Goal: Task Accomplishment & Management: Use online tool/utility

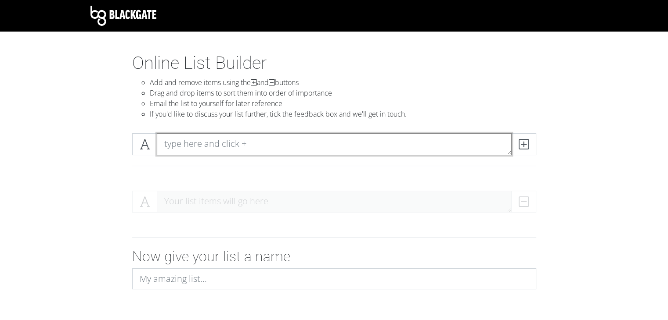
click at [250, 149] on textarea at bounding box center [334, 144] width 355 height 22
type textarea "BLUE ORANGEADE"
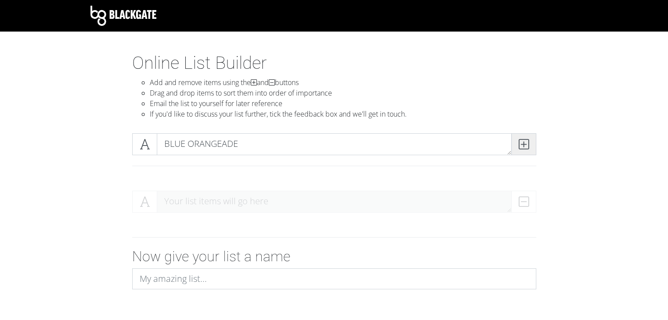
click at [526, 145] on icon at bounding box center [523, 144] width 10 height 9
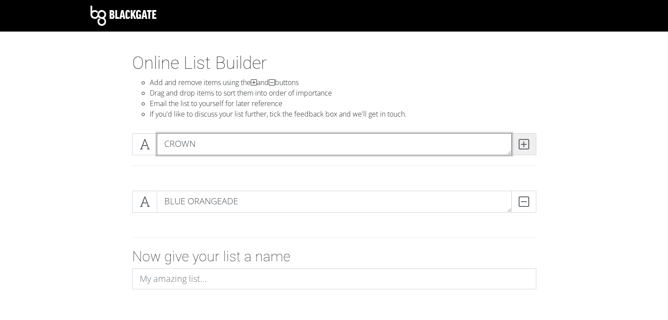
type textarea "CROWN"
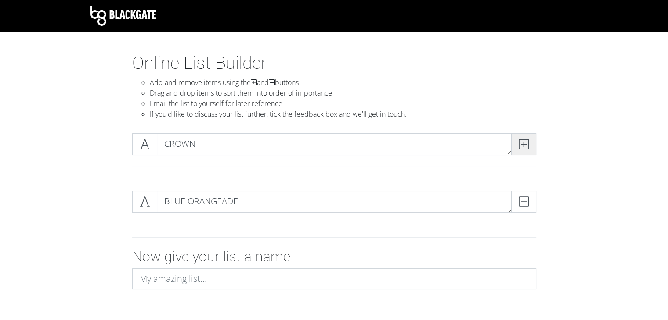
click at [526, 145] on icon at bounding box center [523, 144] width 10 height 9
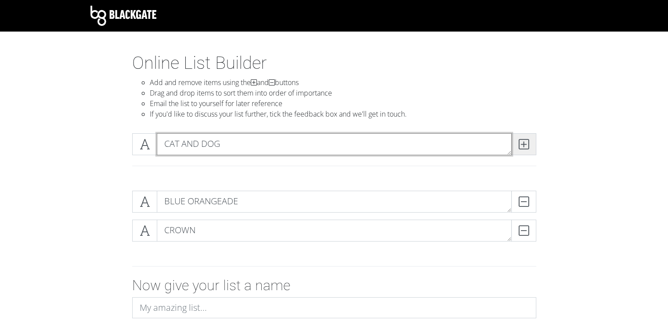
type textarea "CAT AND DOG"
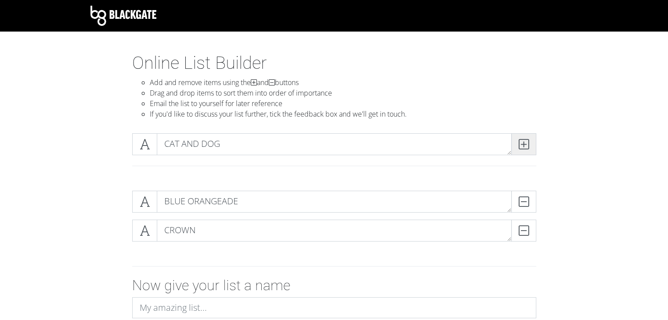
click at [526, 145] on icon at bounding box center [523, 144] width 10 height 9
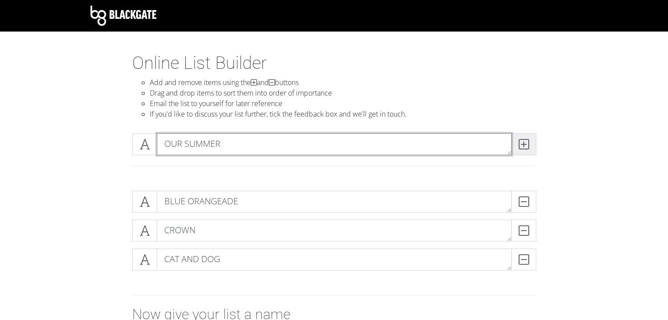
type textarea "OUR SUMMER"
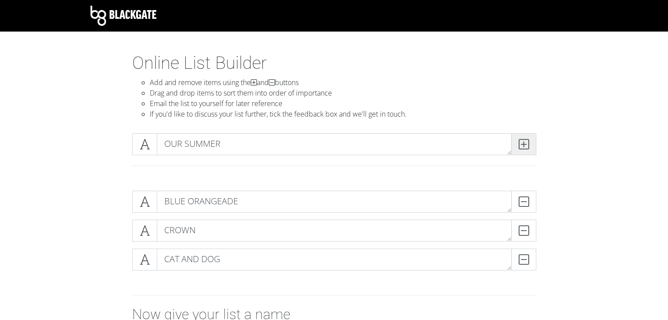
click at [526, 145] on icon at bounding box center [523, 144] width 10 height 9
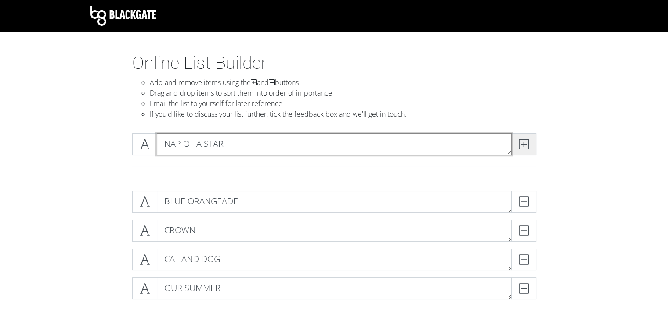
type textarea "NAP OF A STAR"
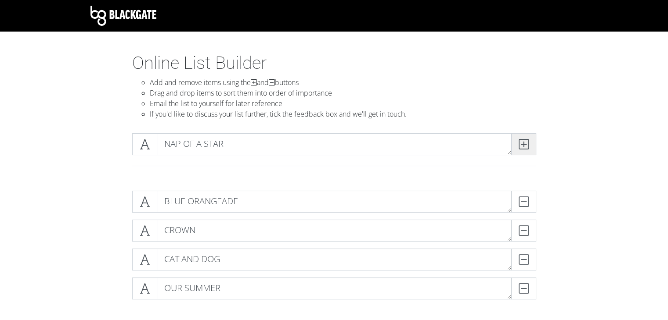
click at [526, 145] on icon at bounding box center [523, 144] width 10 height 9
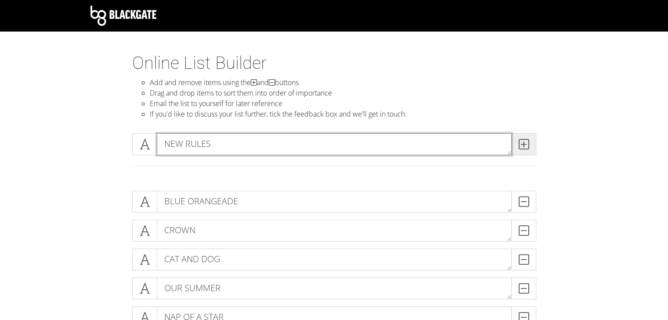
type textarea "NEW RULES"
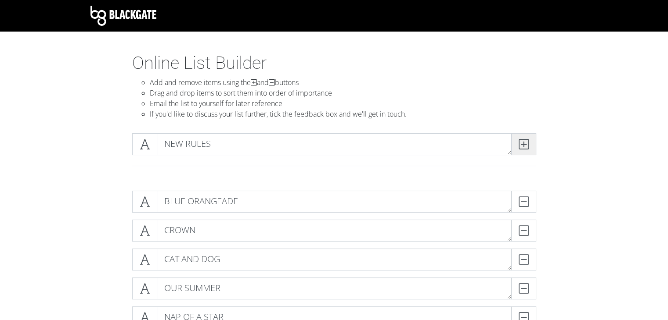
click at [526, 145] on icon at bounding box center [523, 144] width 10 height 9
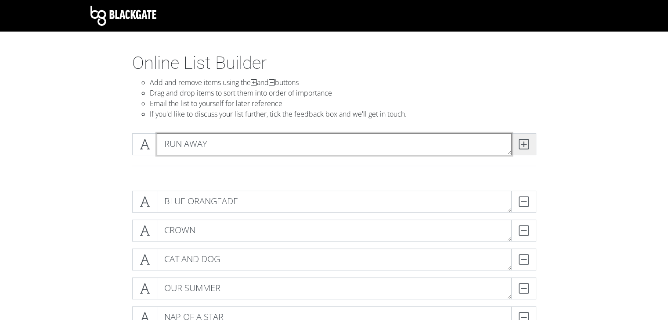
type textarea "RUN AWAY"
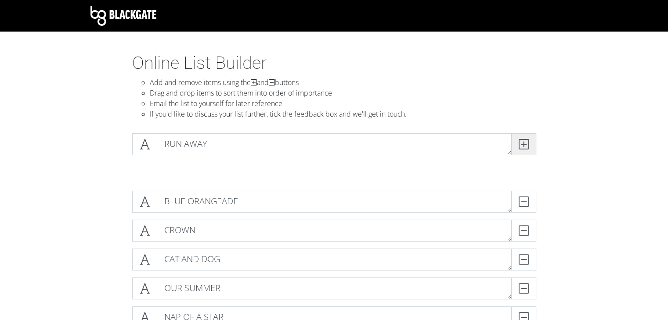
click at [526, 145] on icon at bounding box center [523, 144] width 10 height 9
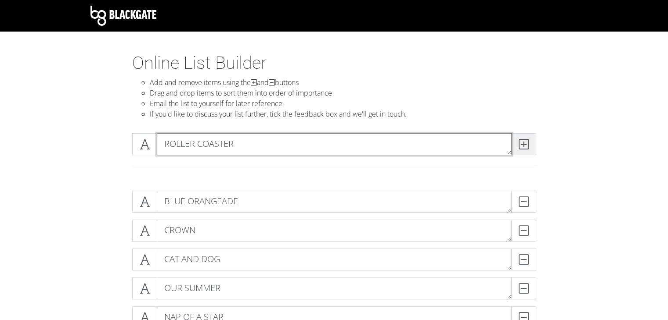
type textarea "ROLLER COASTER"
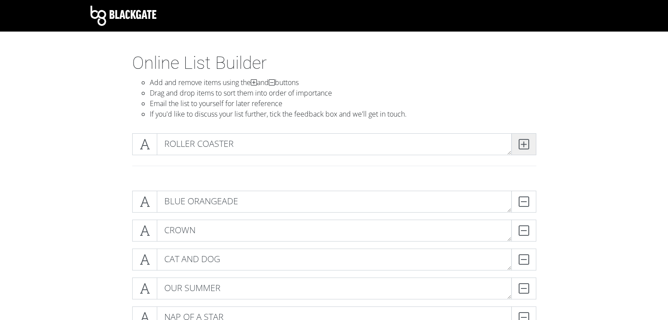
click at [526, 145] on icon at bounding box center [523, 144] width 10 height 9
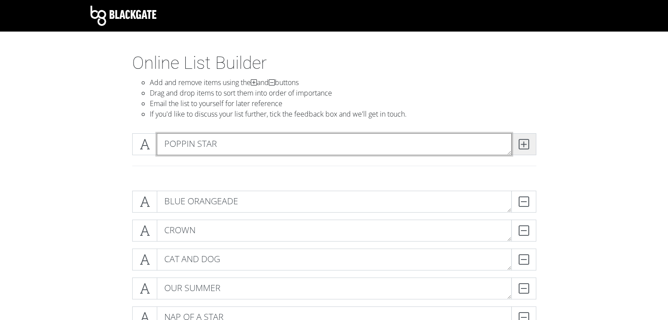
type textarea "POPPIN STAR"
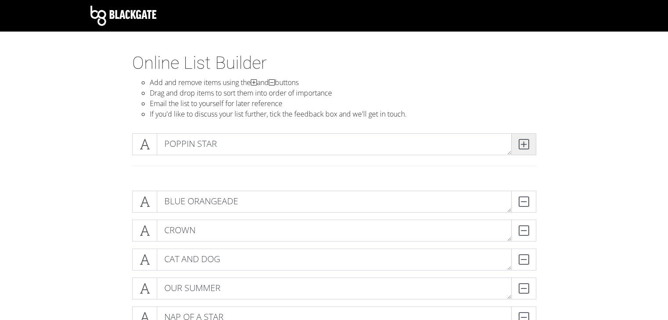
click at [526, 145] on icon at bounding box center [523, 144] width 10 height 9
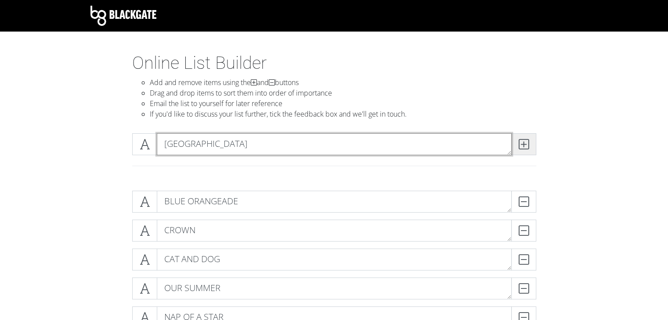
type textarea "[GEOGRAPHIC_DATA]"
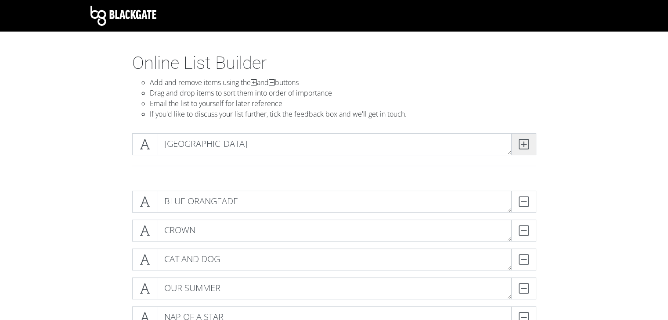
click at [526, 145] on icon at bounding box center [523, 144] width 10 height 9
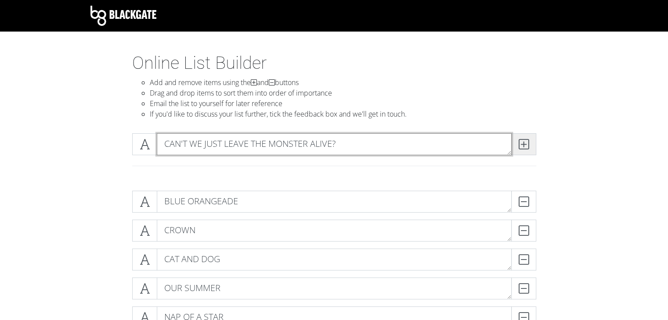
type textarea "CAN'T WE JUST LEAVE THE MONSTER ALIVE?"
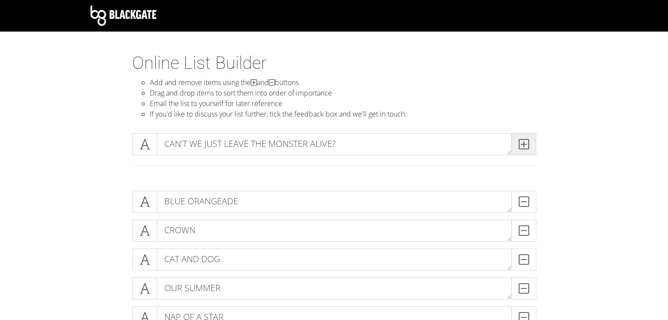
click at [526, 145] on icon at bounding box center [523, 144] width 10 height 9
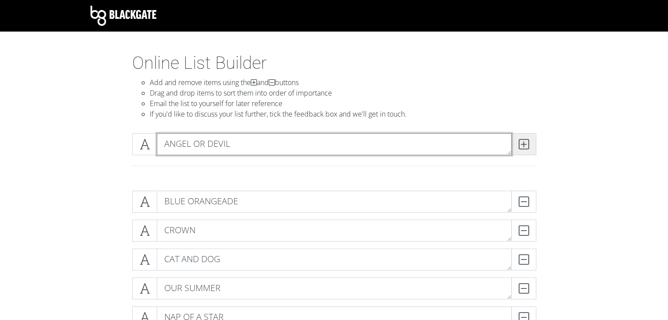
type textarea "ANGEL OR DEVIL"
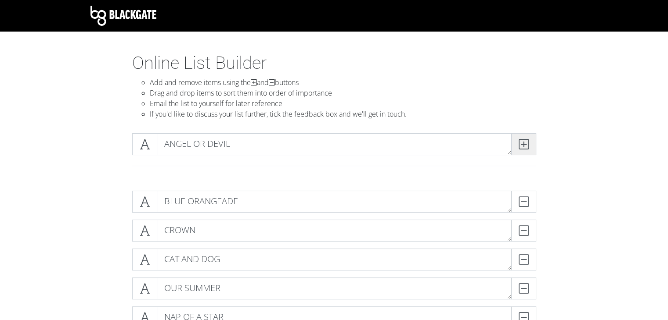
click at [526, 145] on icon at bounding box center [523, 144] width 10 height 9
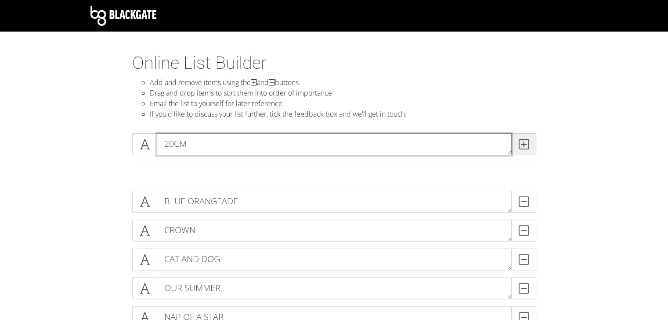
type textarea "20CM"
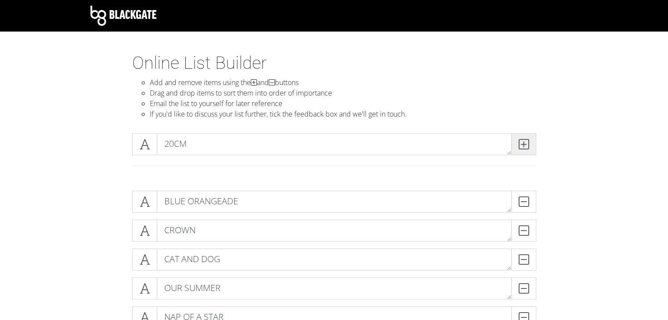
click at [526, 145] on icon at bounding box center [523, 144] width 10 height 9
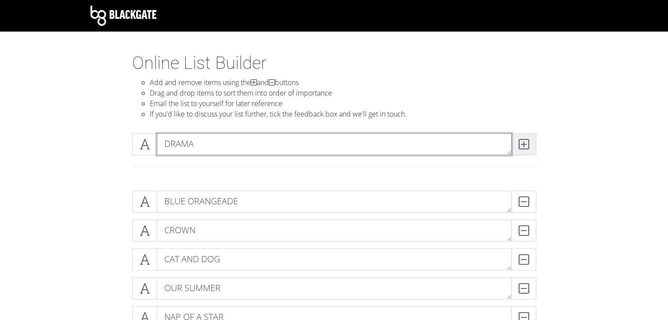
type textarea "DRAMA"
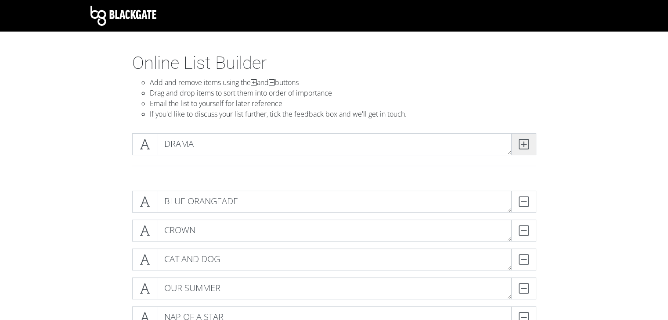
click at [527, 148] on icon at bounding box center [523, 144] width 10 height 9
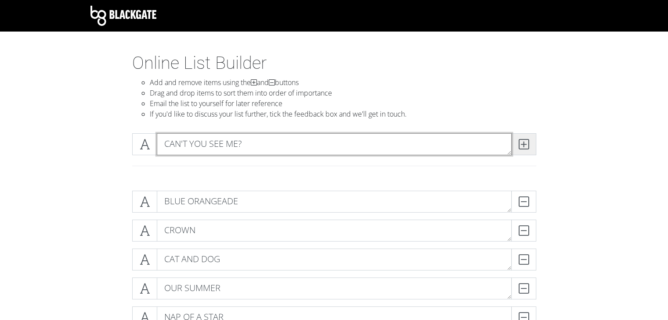
type textarea "CAN'T YOU SEE ME?"
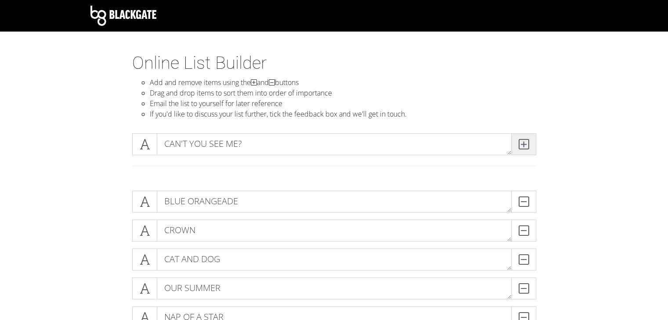
click at [527, 148] on icon at bounding box center [523, 144] width 10 height 9
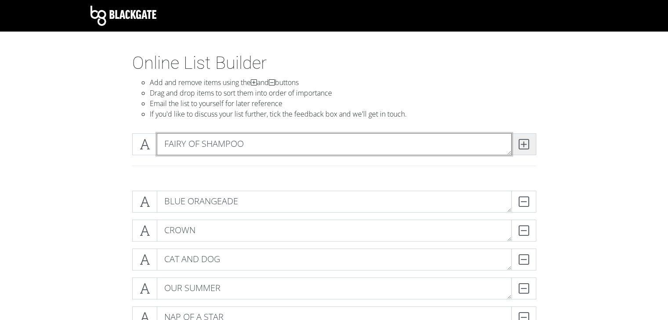
type textarea "FAIRY OF SHAMPOO"
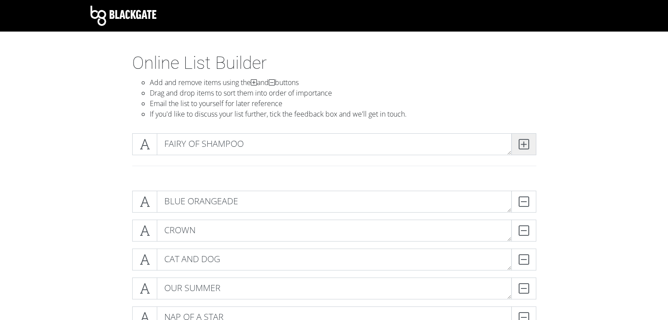
click at [527, 148] on icon at bounding box center [523, 144] width 10 height 9
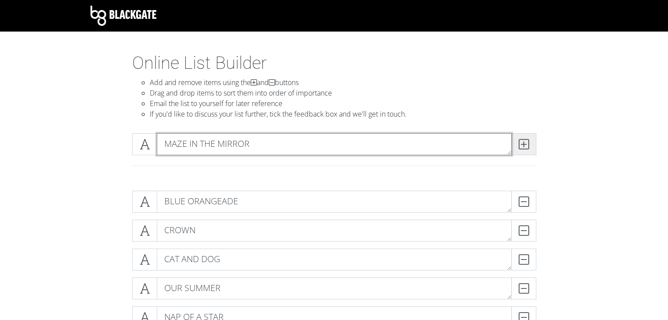
type textarea "MAZE IN THE MIRROR"
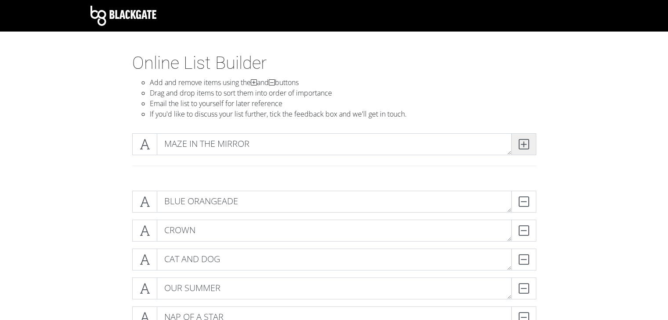
click at [527, 148] on icon at bounding box center [523, 144] width 10 height 9
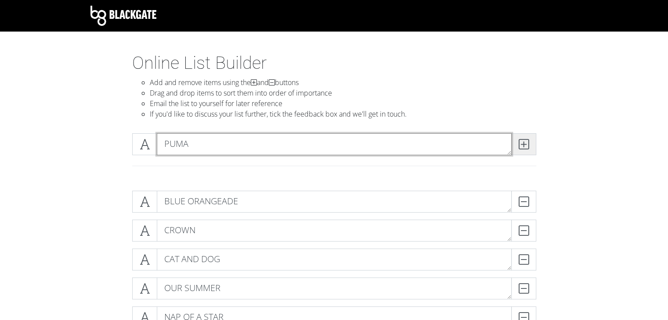
type textarea "PUMA"
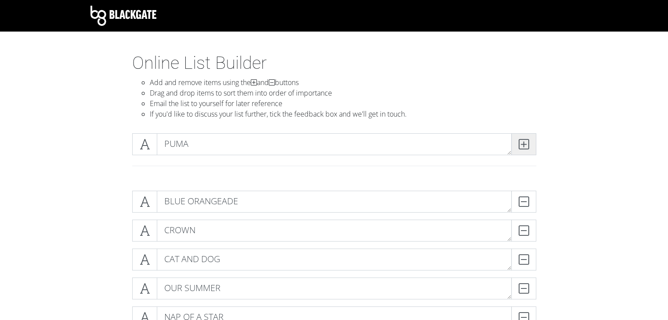
click at [527, 148] on icon at bounding box center [523, 144] width 10 height 9
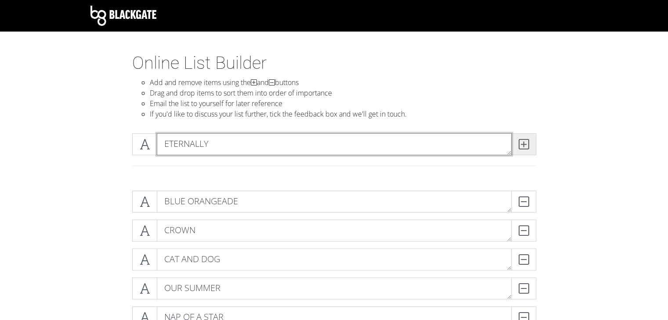
type textarea "ETERNALLY"
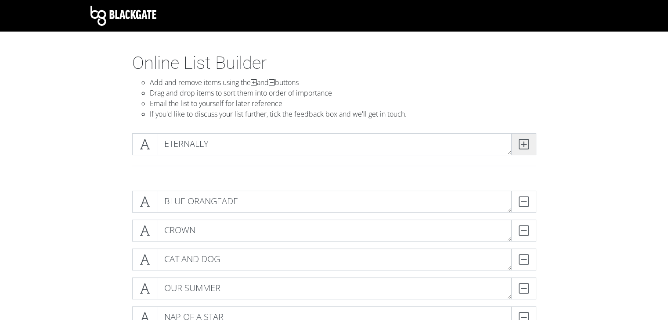
click at [528, 149] on icon at bounding box center [523, 144] width 10 height 9
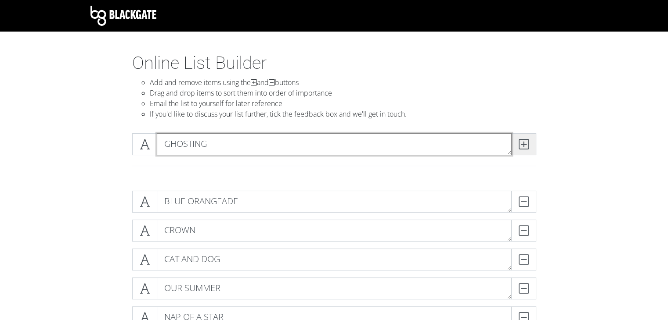
type textarea "GHOSTING"
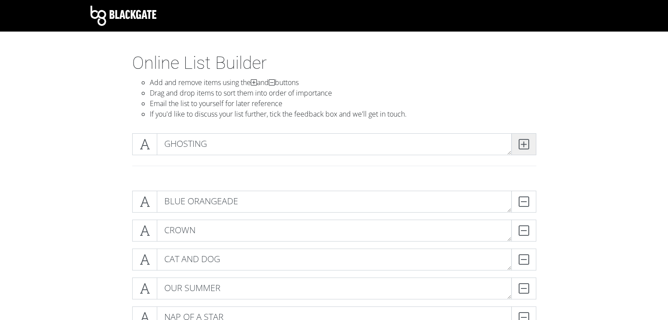
click at [528, 149] on icon at bounding box center [523, 144] width 10 height 9
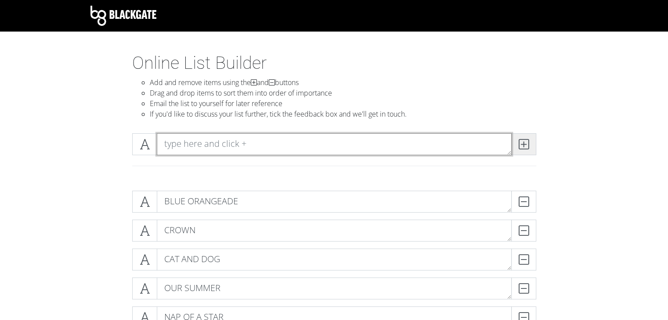
type textarea "L"
type textarea "BLUE HOUR"
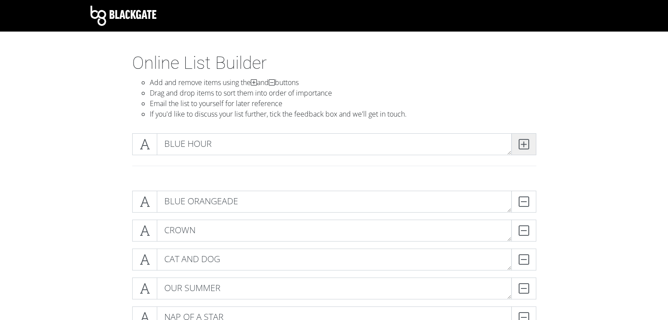
click at [528, 149] on icon at bounding box center [523, 144] width 10 height 9
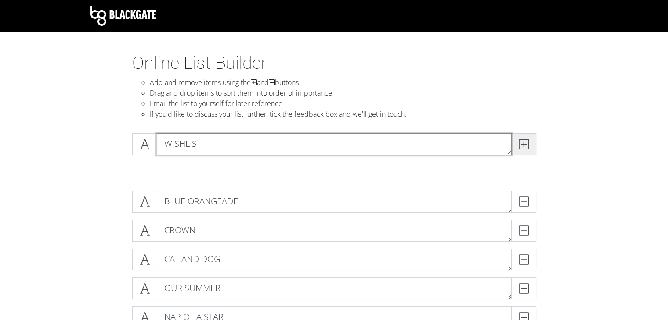
type textarea "WISHLIST"
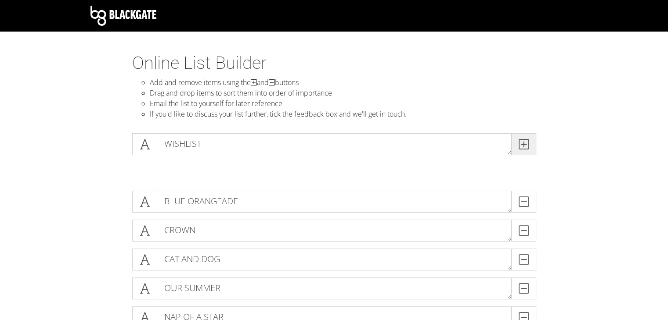
click at [528, 149] on icon at bounding box center [523, 144] width 10 height 9
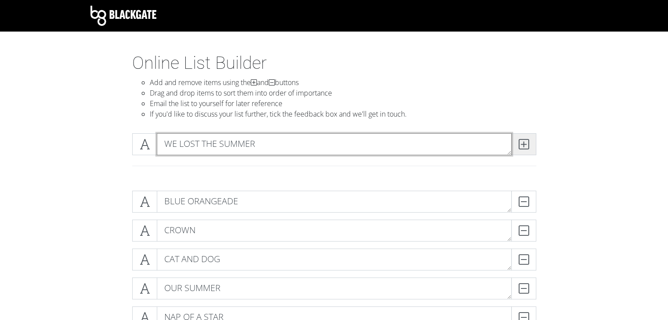
type textarea "WE LOST THE SUMMER"
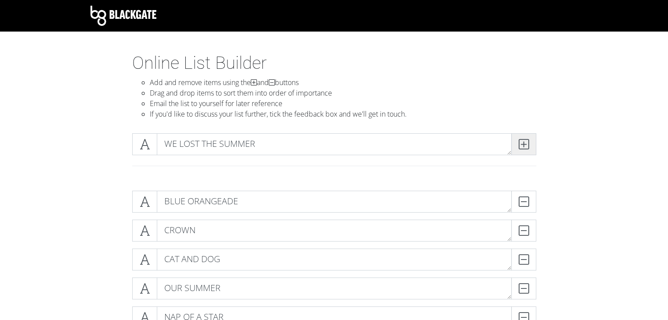
click at [528, 149] on icon at bounding box center [523, 144] width 10 height 9
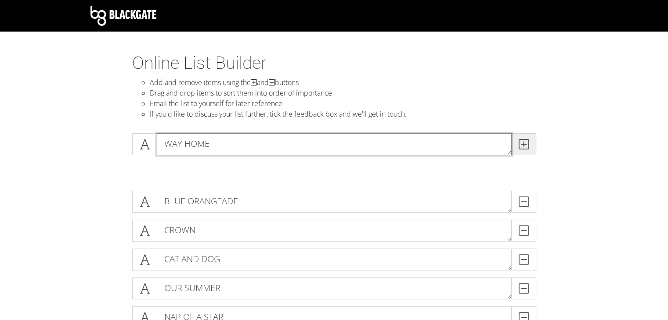
type textarea "WAY HOME"
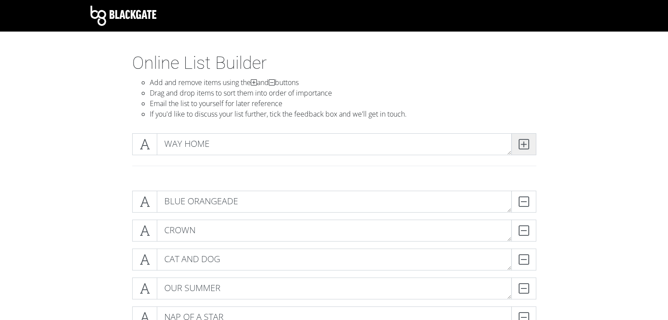
click at [528, 149] on span at bounding box center [523, 144] width 25 height 22
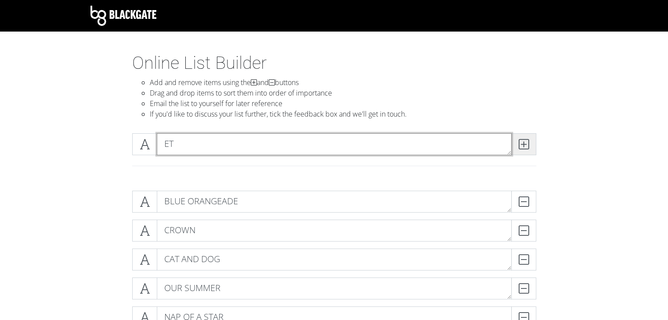
type textarea "E"
type textarea "EVERLASTING SHINE"
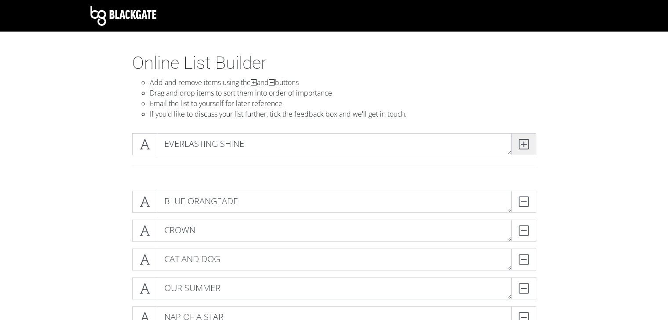
click at [528, 150] on span at bounding box center [523, 144] width 25 height 22
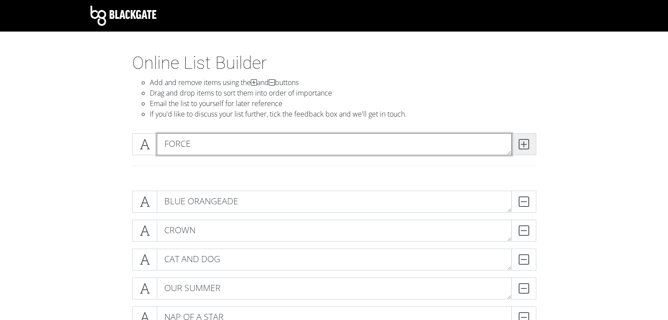
type textarea "FORCE"
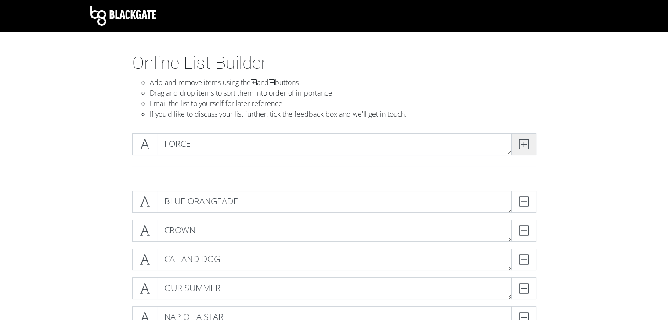
click at [528, 142] on icon at bounding box center [523, 144] width 10 height 9
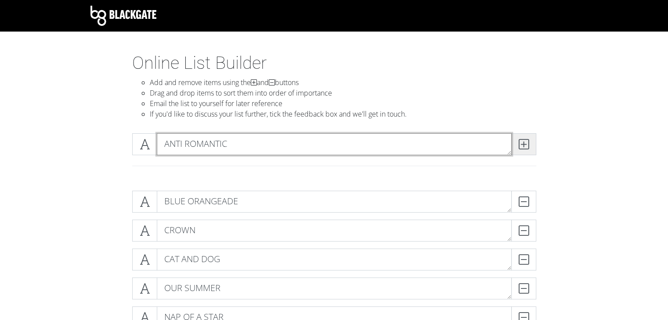
type textarea "ANTI ROMANTIC"
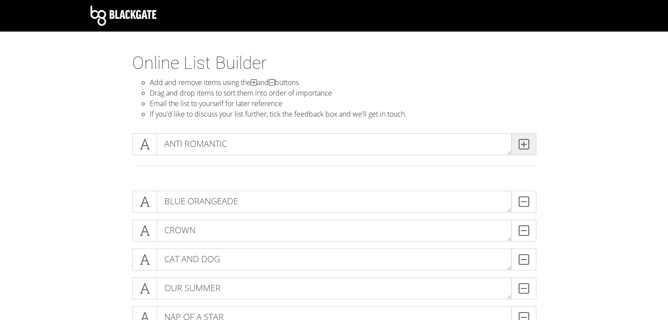
click at [528, 142] on icon at bounding box center [523, 144] width 10 height 9
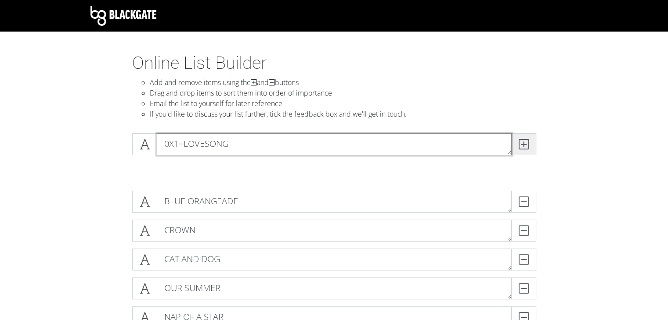
type textarea "0X1=LOVESONG"
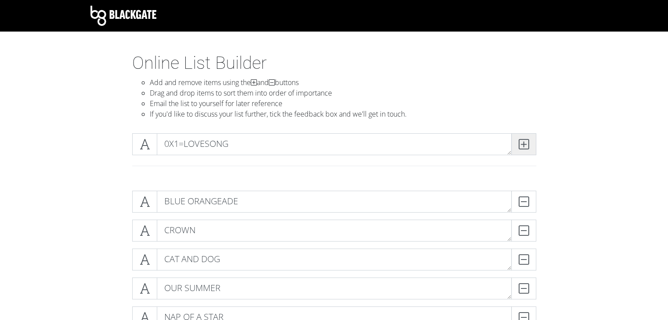
click at [528, 142] on icon at bounding box center [523, 144] width 10 height 9
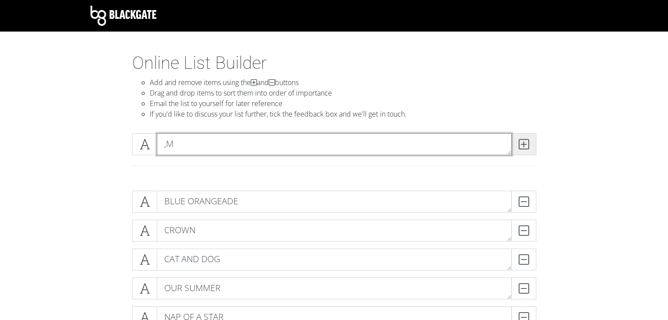
type textarea ","
type textarea "MAGIC"
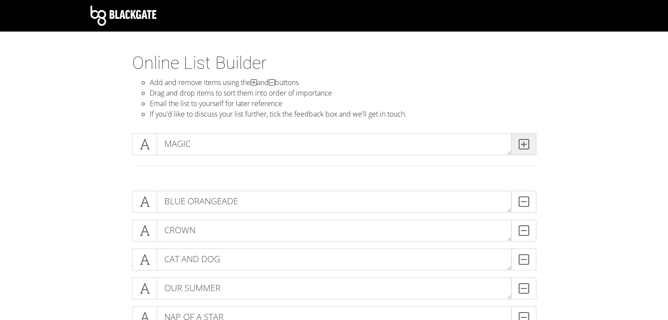
click at [528, 142] on icon at bounding box center [523, 144] width 10 height 9
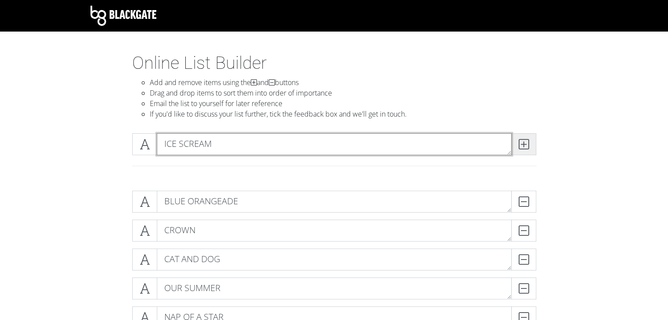
type textarea "ICE SCREAM"
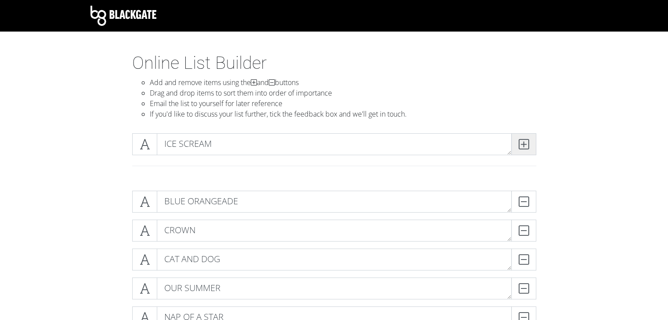
click at [528, 142] on icon at bounding box center [523, 144] width 10 height 9
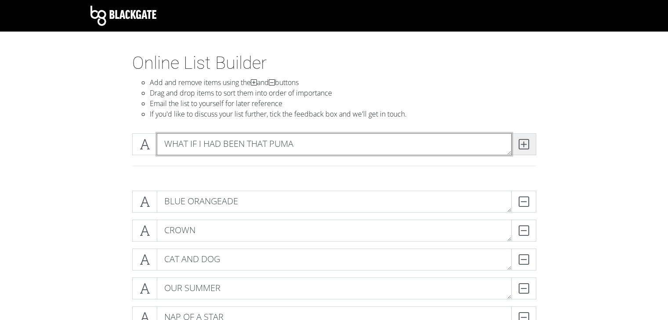
type textarea "WHAT IF I HAD BEEN THAT PUMA"
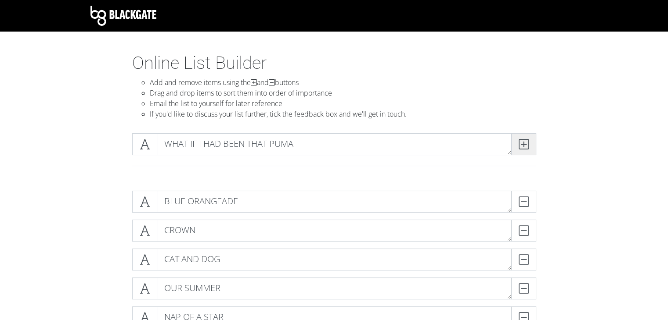
click at [528, 143] on icon at bounding box center [523, 144] width 10 height 9
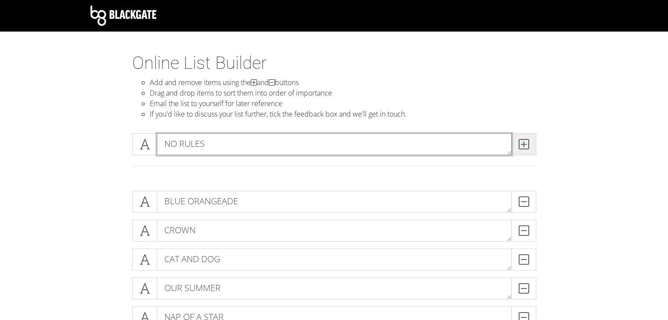
type textarea "NO RULES"
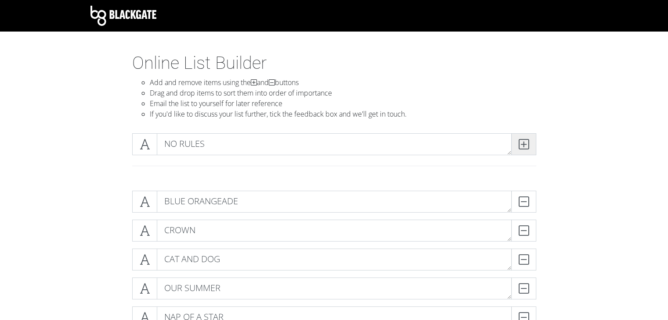
click at [528, 143] on icon at bounding box center [523, 144] width 10 height 9
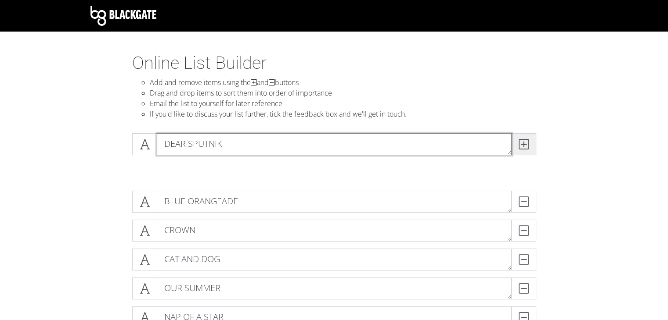
type textarea "DEAR SPUTNIK"
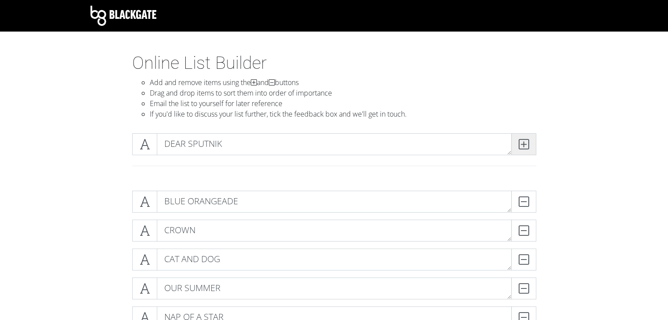
click at [528, 143] on icon at bounding box center [523, 144] width 10 height 9
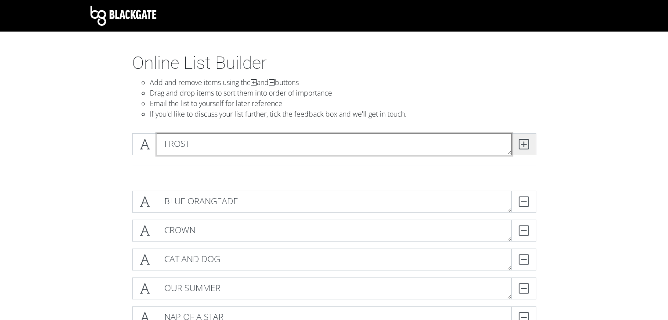
type textarea "FROST"
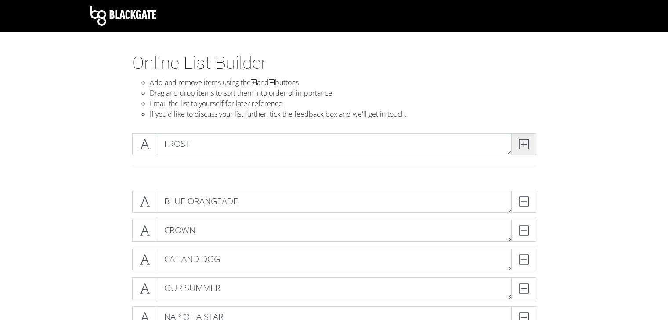
click at [528, 143] on icon at bounding box center [523, 144] width 10 height 9
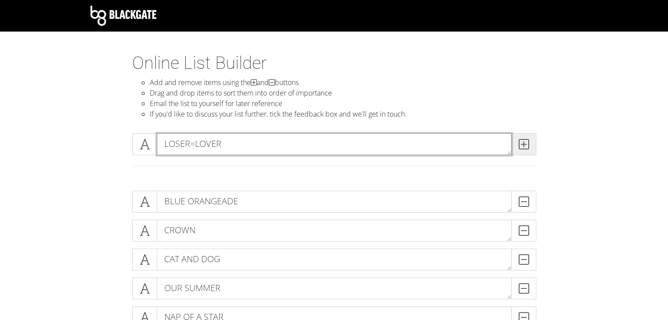
type textarea "LOSER=LOVER"
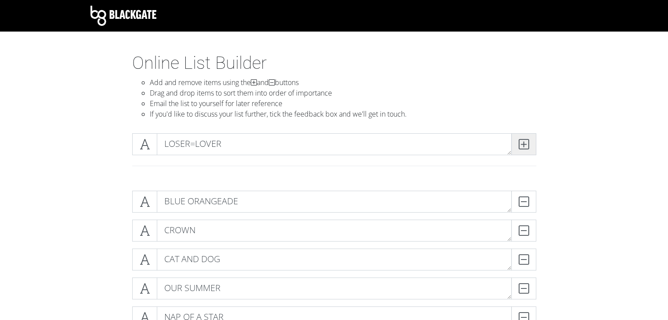
click at [528, 143] on icon at bounding box center [523, 144] width 10 height 9
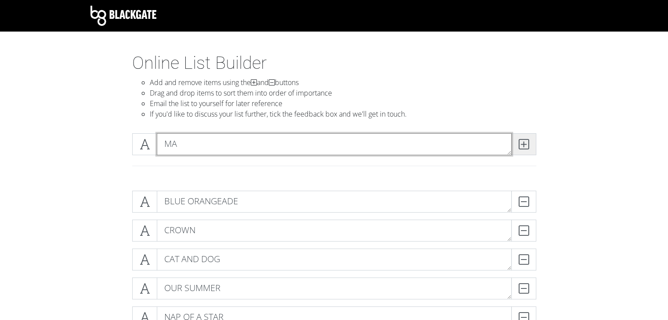
type textarea "M"
type textarea "MOA DIARY"
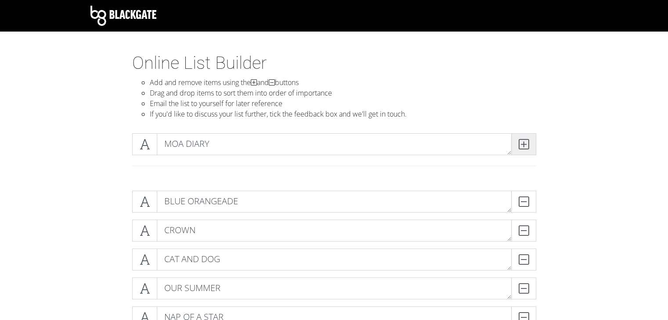
click at [528, 143] on icon at bounding box center [523, 144] width 10 height 9
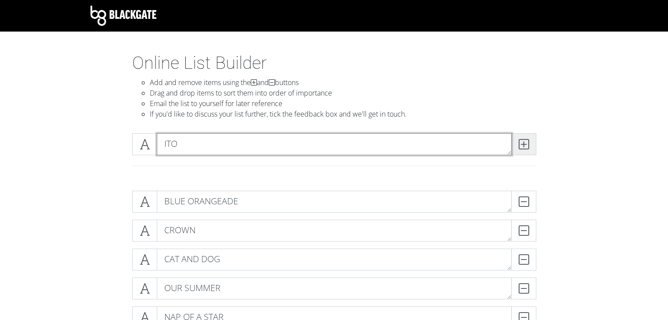
type textarea "ITO"
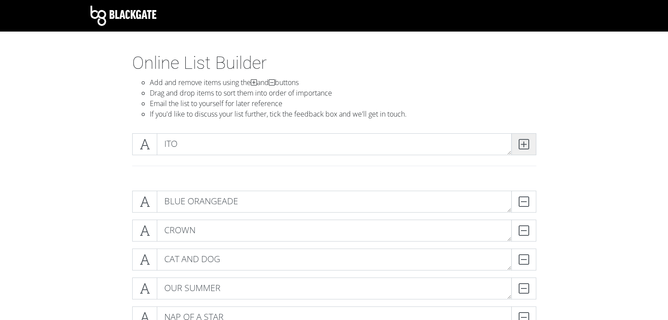
click at [528, 143] on icon at bounding box center [523, 144] width 10 height 9
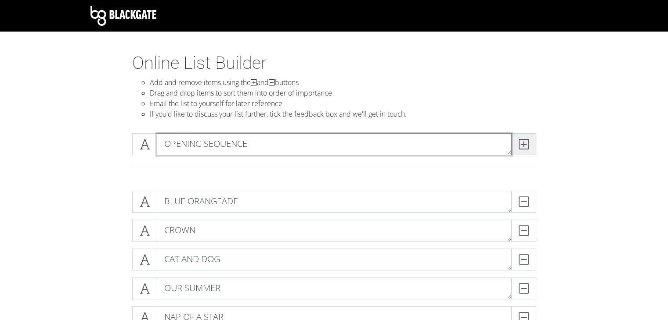
type textarea "OPENING SEQUENCE"
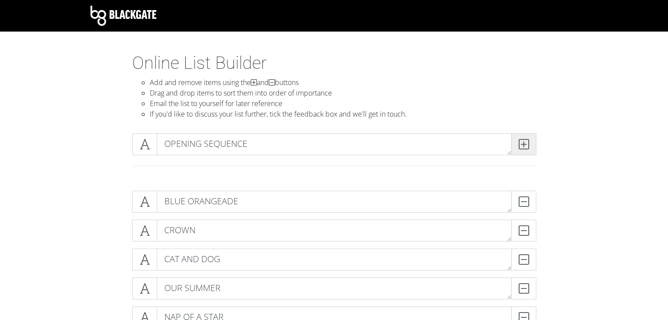
click at [528, 143] on icon at bounding box center [523, 144] width 10 height 9
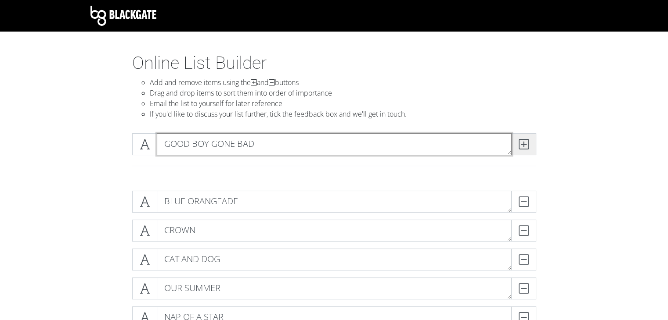
type textarea "GOOD BOY GONE BAD"
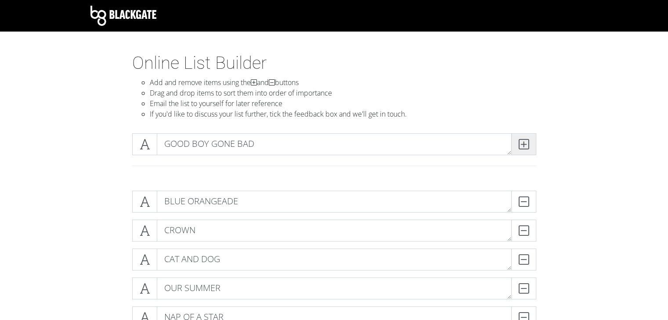
click at [528, 143] on icon at bounding box center [523, 144] width 10 height 9
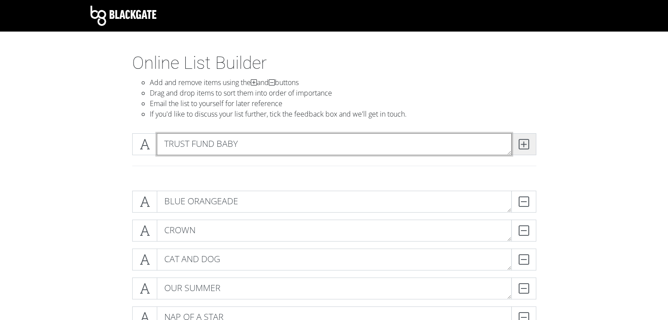
type textarea "TRUST FUND BABY"
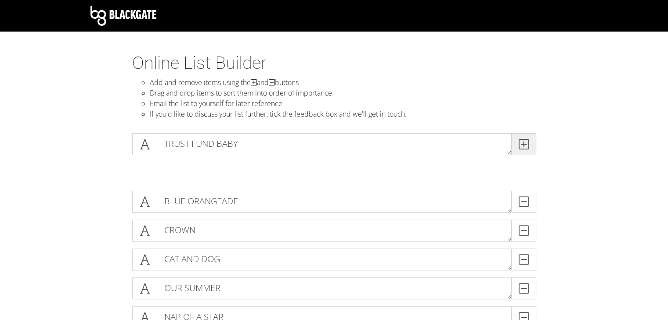
click at [528, 143] on icon at bounding box center [523, 144] width 10 height 9
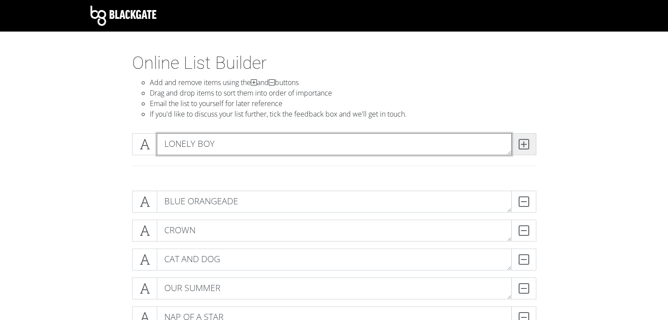
type textarea "LONELY BOY"
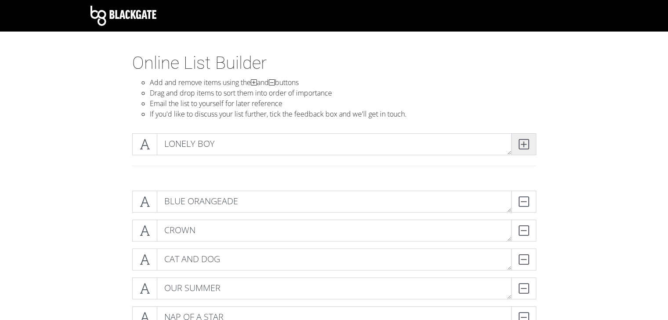
click at [528, 143] on icon at bounding box center [523, 144] width 10 height 9
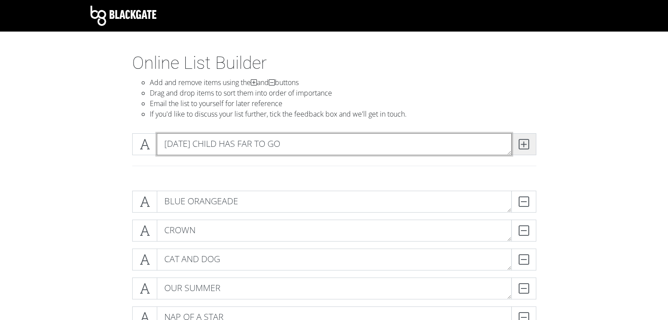
type textarea "[DATE] CHILD HAS FAR TO GO"
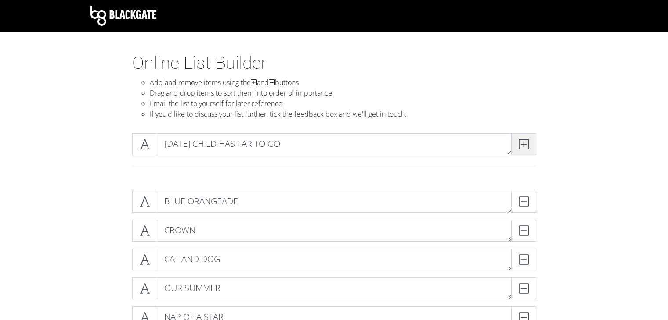
click at [528, 144] on icon at bounding box center [523, 144] width 10 height 9
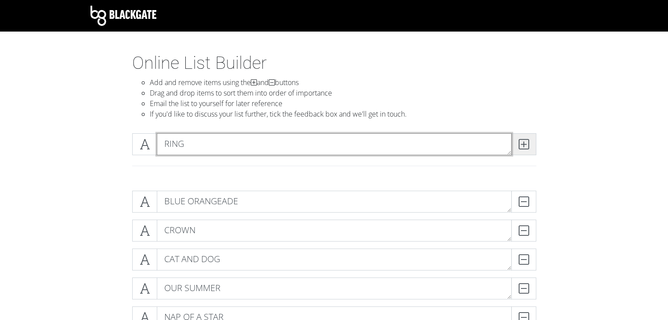
type textarea "RING"
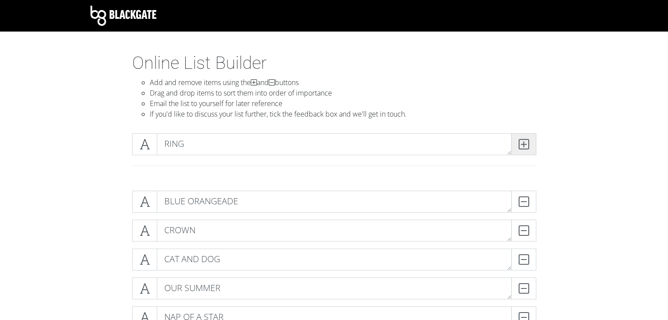
click at [528, 144] on icon at bounding box center [523, 144] width 10 height 9
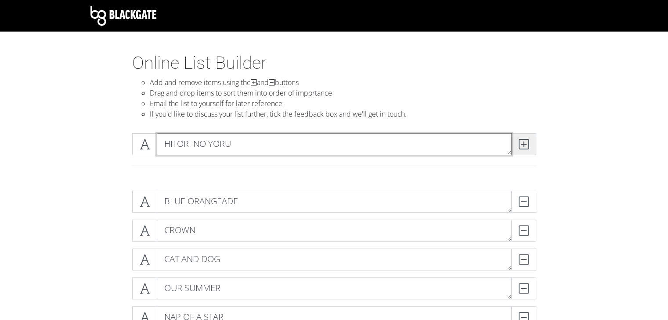
type textarea "HITORI NO YORU"
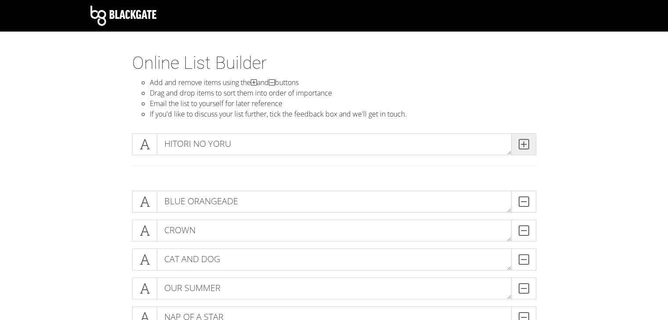
click at [528, 144] on icon at bounding box center [523, 144] width 10 height 9
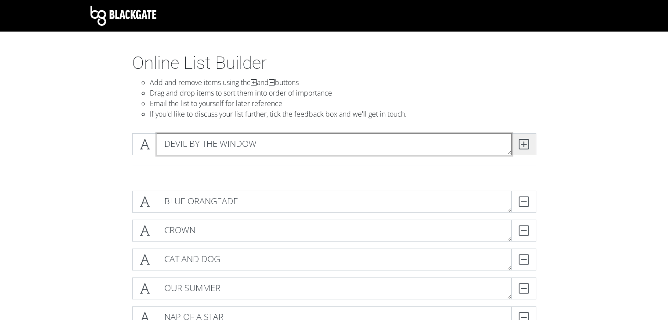
type textarea "DEVIL BY THE WINDOW"
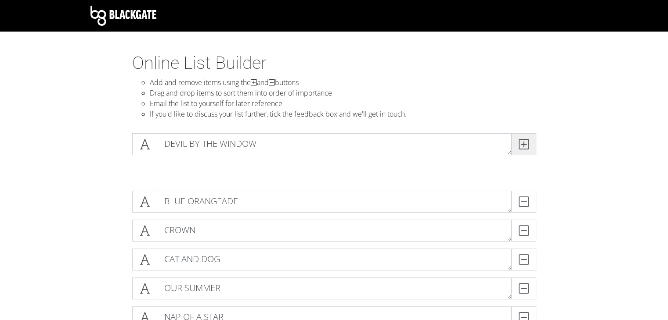
click at [528, 144] on icon at bounding box center [523, 144] width 10 height 9
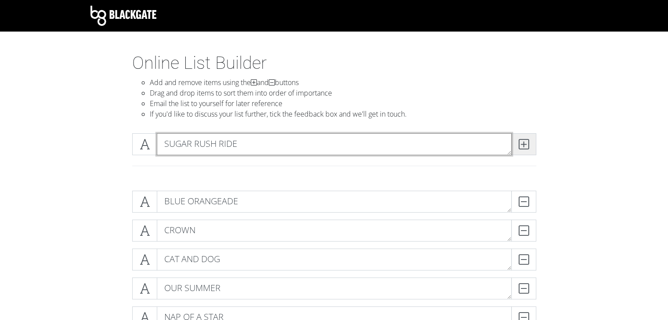
type textarea "SUGAR RUSH RIDE"
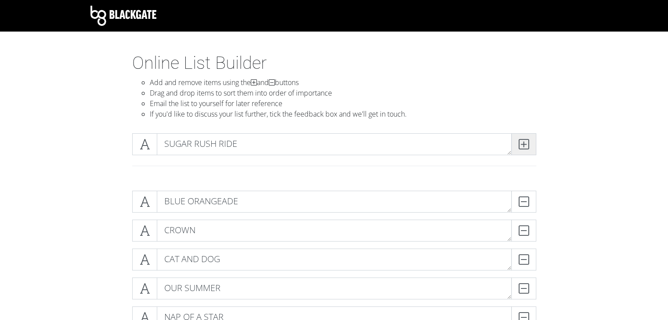
click at [528, 144] on icon at bounding box center [523, 144] width 10 height 9
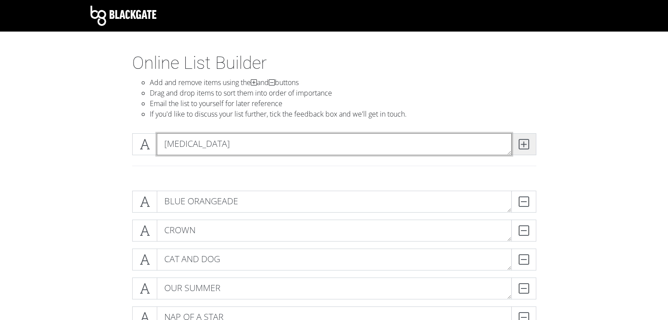
type textarea "[MEDICAL_DATA]"
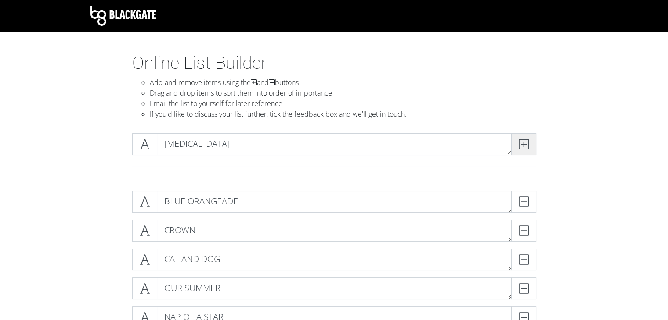
click at [528, 144] on icon at bounding box center [523, 144] width 10 height 9
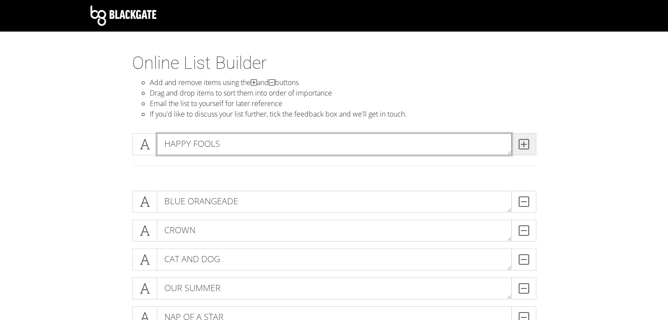
type textarea "HAPPY FOOLS"
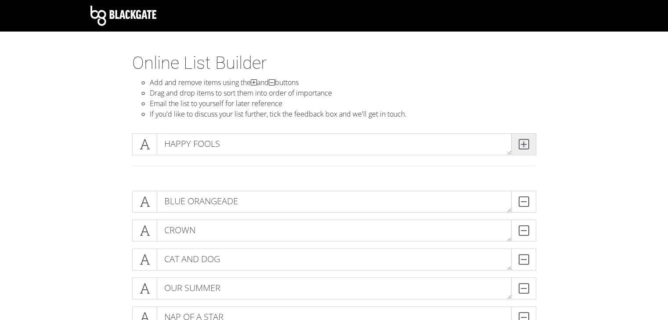
click at [528, 144] on icon at bounding box center [523, 144] width 10 height 9
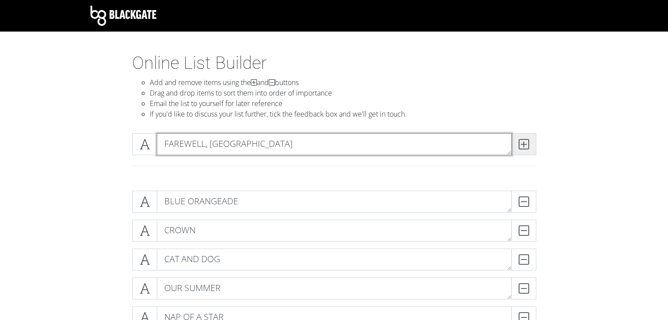
type textarea "FAREWELL, [GEOGRAPHIC_DATA]"
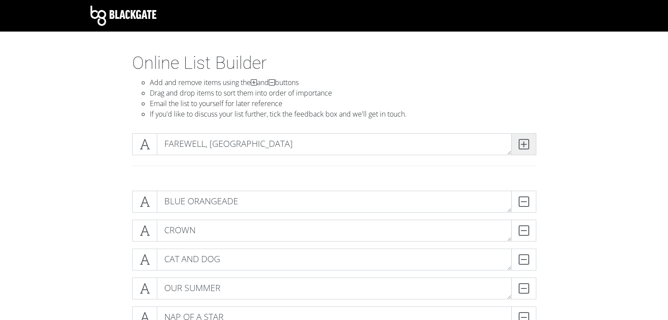
click at [528, 144] on span at bounding box center [523, 144] width 25 height 22
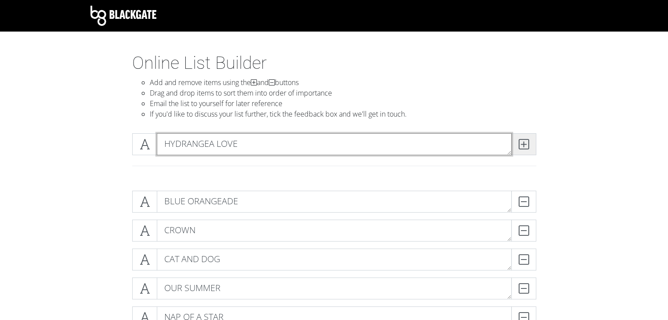
type textarea "HYDRANGEA LOVE"
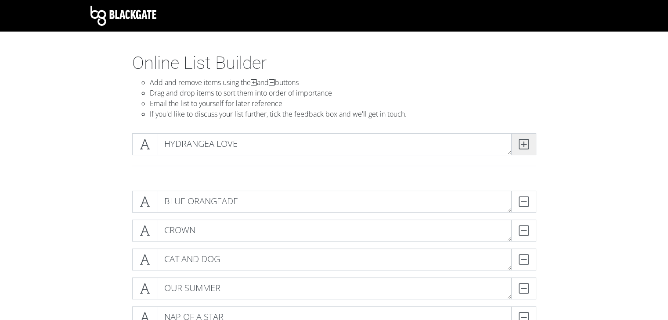
click at [528, 144] on span at bounding box center [523, 144] width 25 height 22
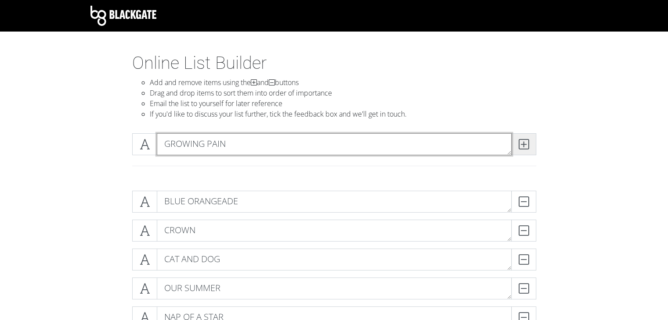
type textarea "GROWING PAIN"
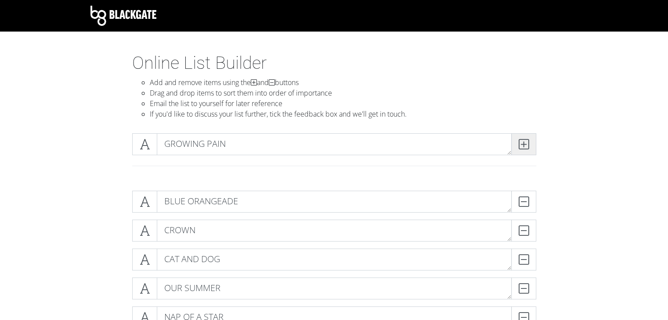
click at [528, 144] on span at bounding box center [523, 144] width 25 height 22
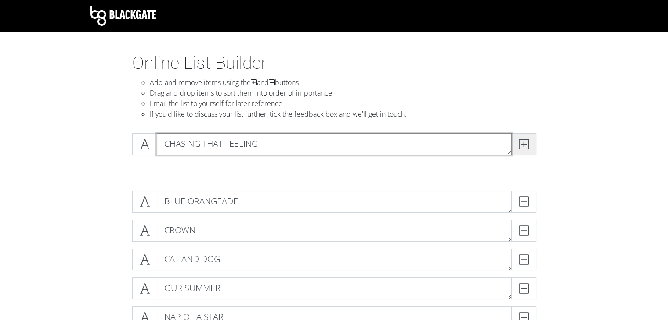
type textarea "CHASING THAT FEELING"
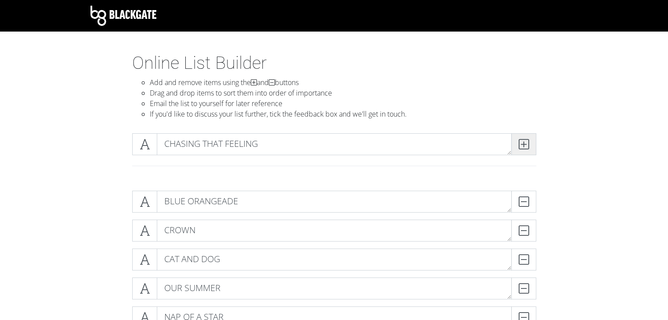
click at [528, 144] on span at bounding box center [523, 144] width 25 height 22
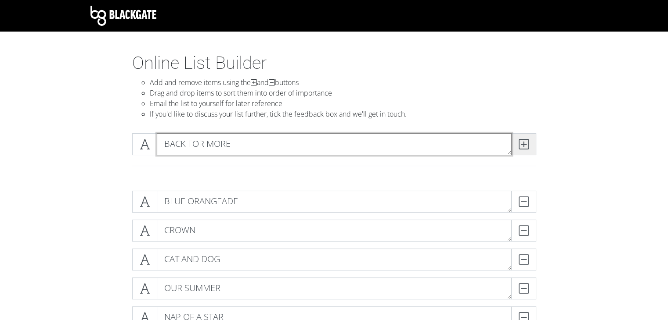
type textarea "BACK FOR MORE"
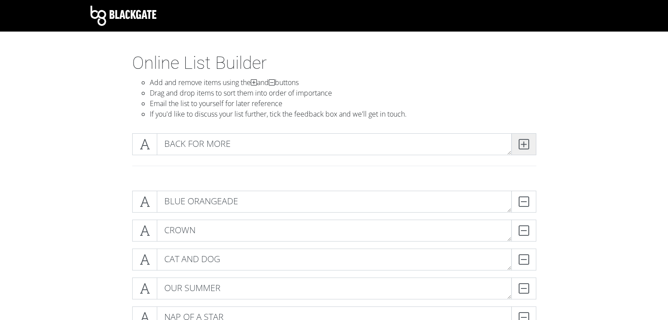
click at [528, 144] on span at bounding box center [523, 144] width 25 height 22
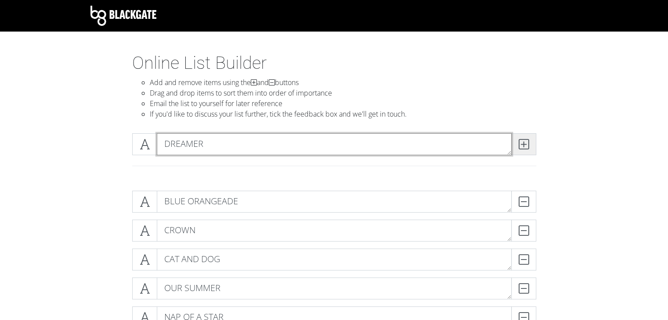
type textarea "DREAMER"
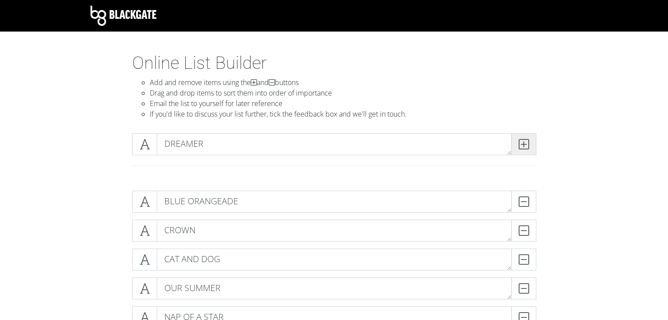
click at [528, 144] on span at bounding box center [523, 144] width 25 height 22
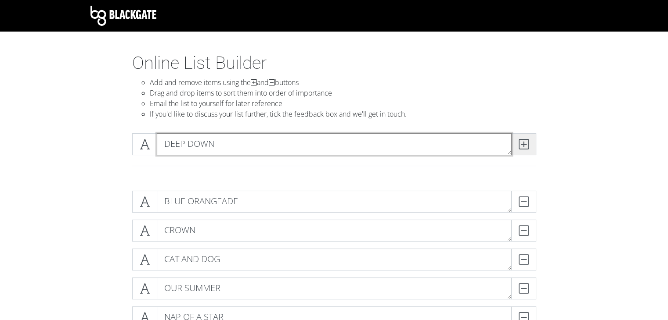
type textarea "DEEP DOWN"
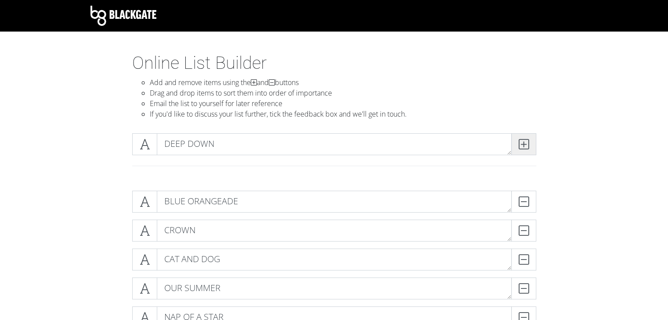
click at [528, 145] on span at bounding box center [523, 144] width 25 height 22
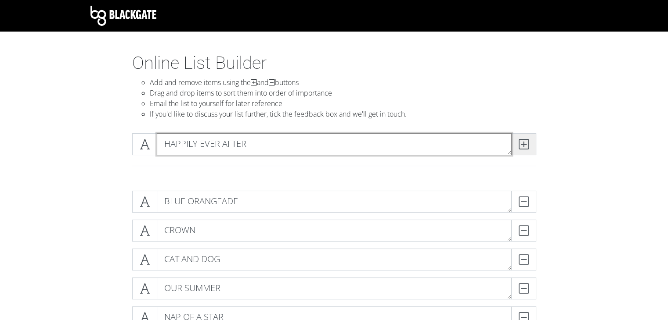
type textarea "HAPPILY EVER AFTER"
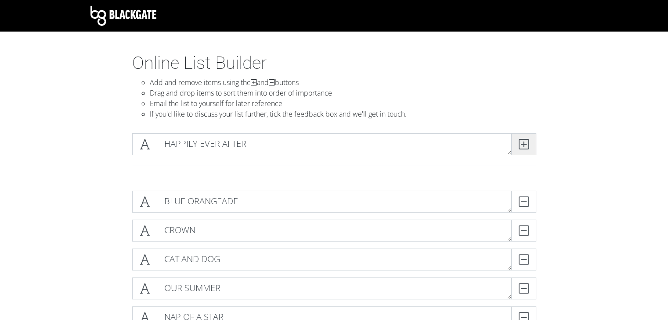
click at [528, 145] on span at bounding box center [523, 144] width 25 height 22
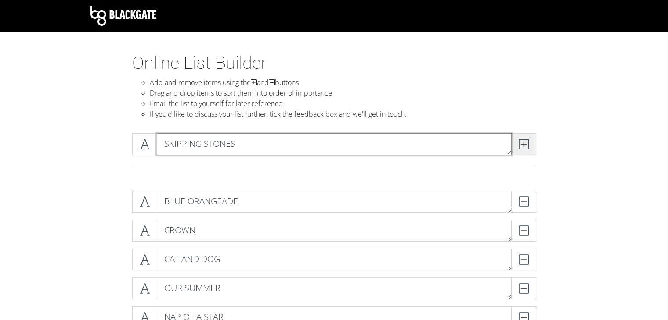
type textarea "SKIPPING STONES"
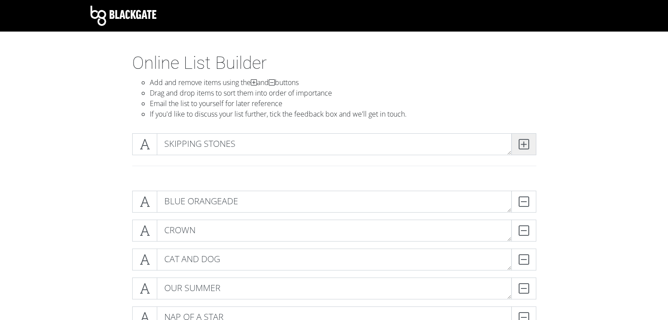
click at [528, 145] on span at bounding box center [523, 144] width 25 height 22
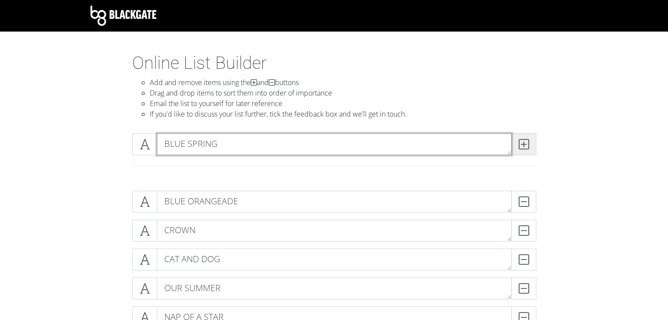
type textarea "BLUE SPRING"
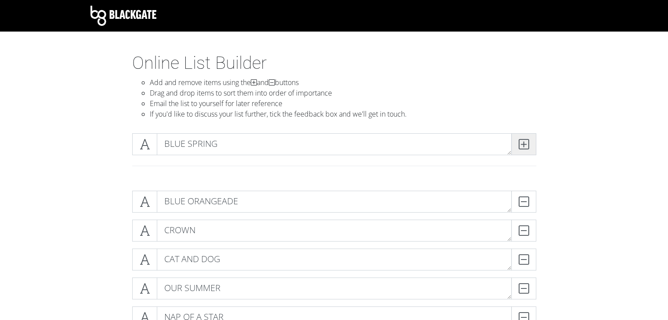
click at [528, 145] on span at bounding box center [523, 144] width 25 height 22
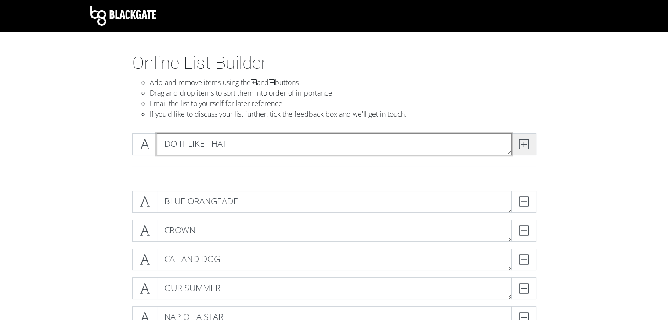
type textarea "DO IT LIKE THAT"
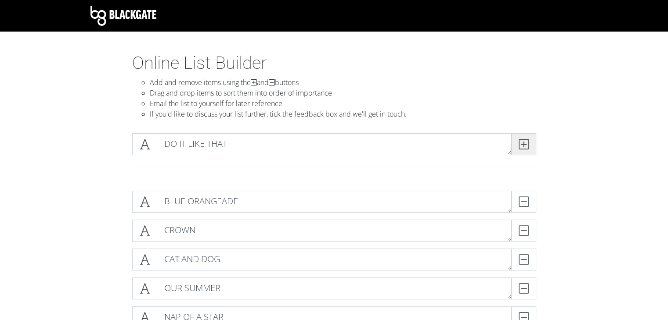
click at [529, 145] on span at bounding box center [523, 144] width 25 height 22
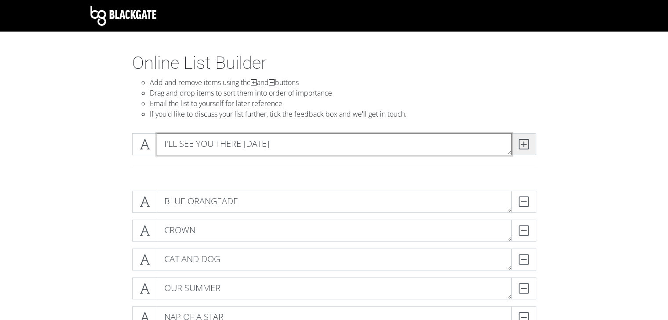
type textarea "I'LL SEE YOU THERE [DATE]"
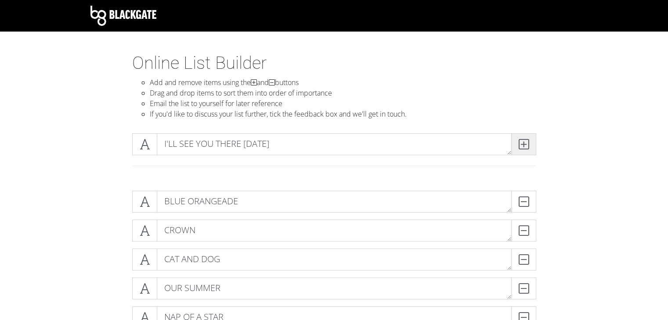
click at [529, 146] on span at bounding box center [523, 144] width 25 height 22
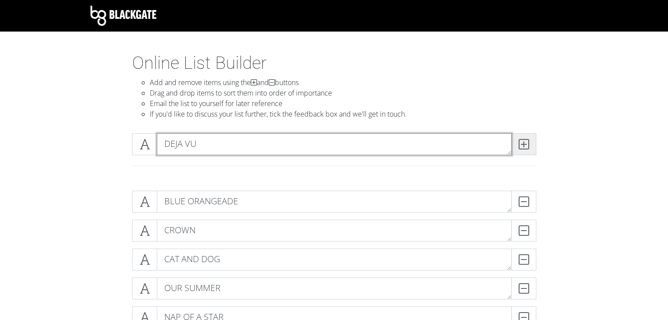
type textarea "DEJA VU"
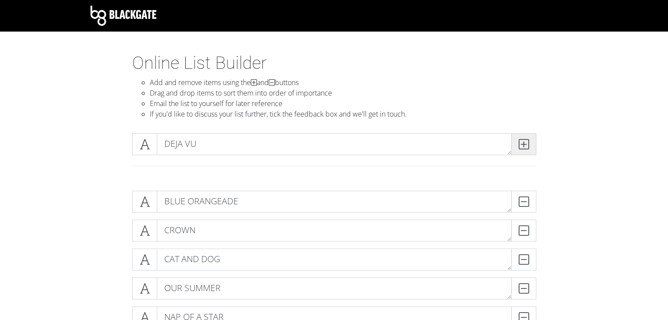
click at [529, 146] on span at bounding box center [523, 144] width 25 height 22
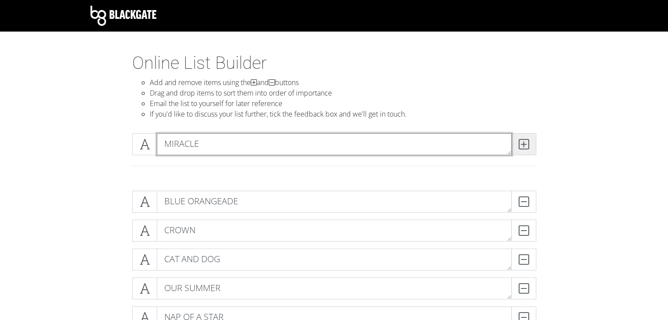
type textarea "MIRACLE"
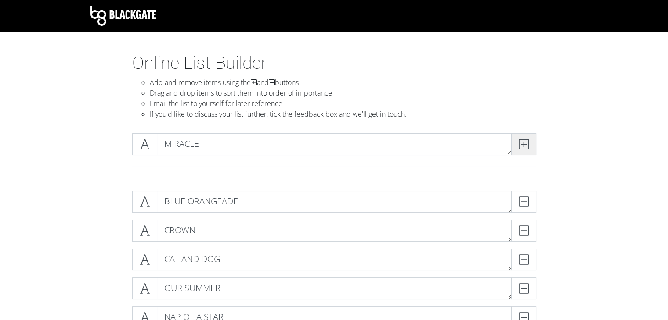
click at [529, 146] on span at bounding box center [523, 144] width 25 height 22
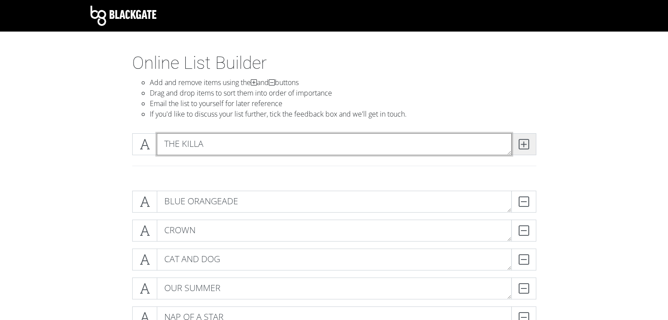
type textarea "THE KILLA"
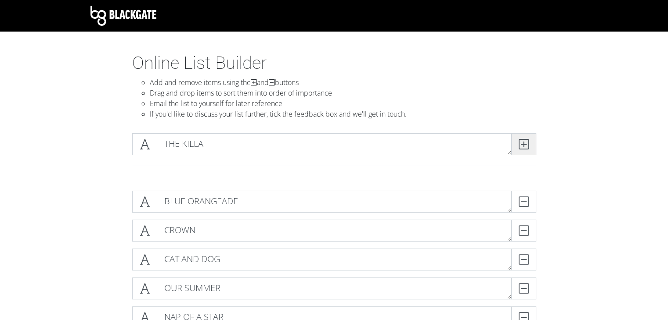
click at [529, 146] on span at bounding box center [523, 144] width 25 height 22
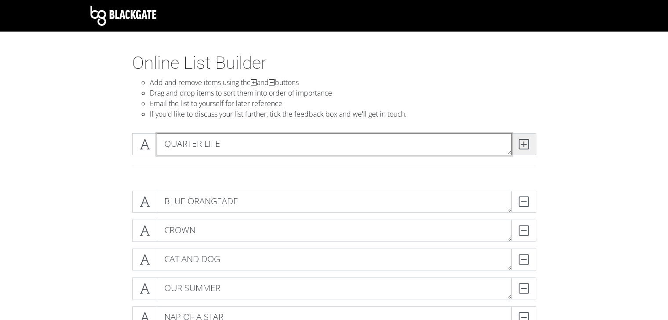
type textarea "QUARTER LIFE"
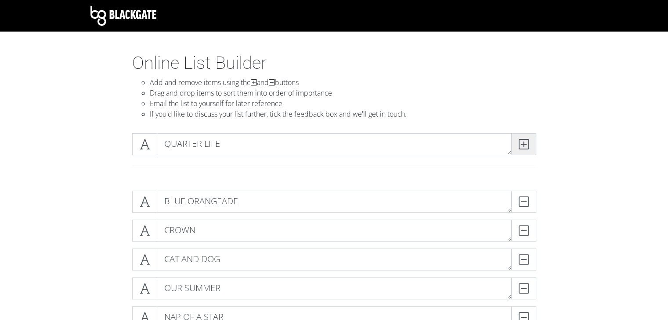
click at [529, 146] on span at bounding box center [523, 144] width 25 height 22
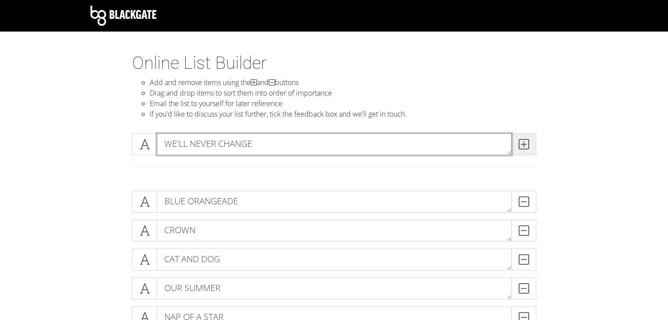
type textarea "WE'LL NEVER CHANGE"
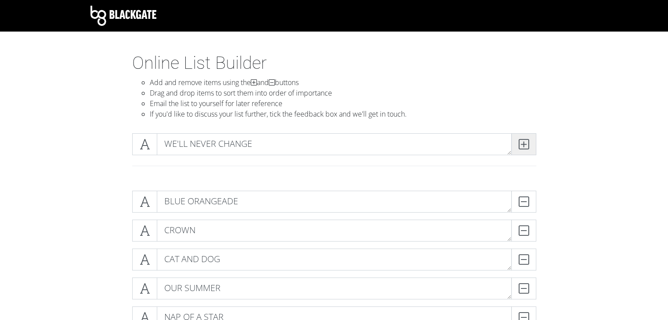
click at [529, 146] on span at bounding box center [523, 144] width 25 height 22
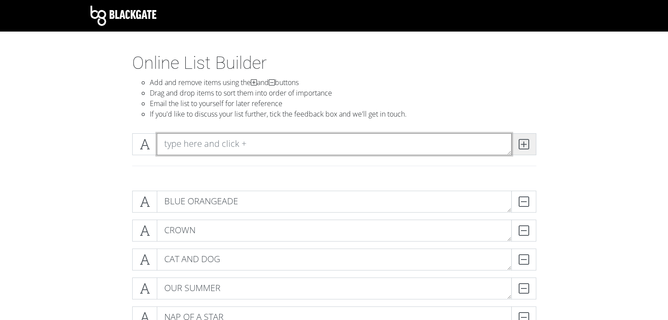
type textarea "J"
type textarea "KITTO ZUTTO"
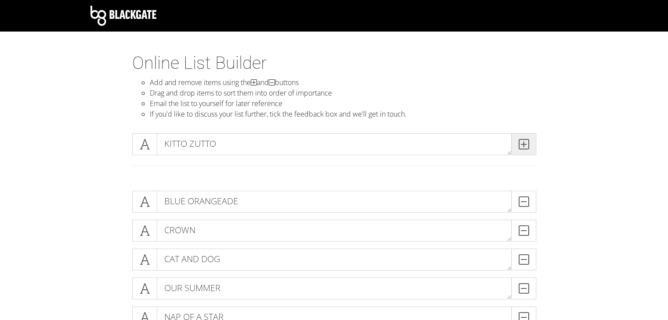
click at [529, 146] on span at bounding box center [523, 144] width 25 height 22
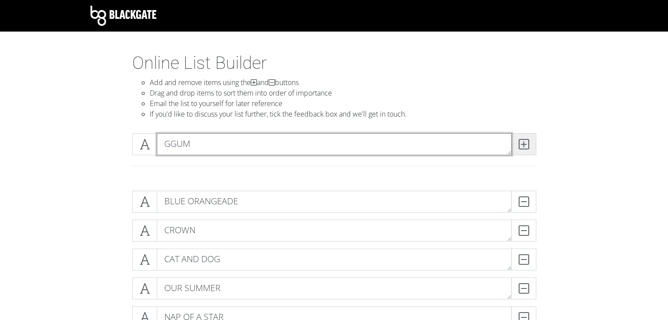
type textarea "GGUM"
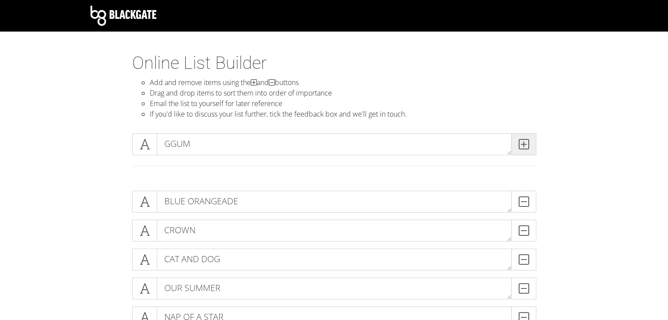
click at [529, 146] on span at bounding box center [523, 144] width 25 height 22
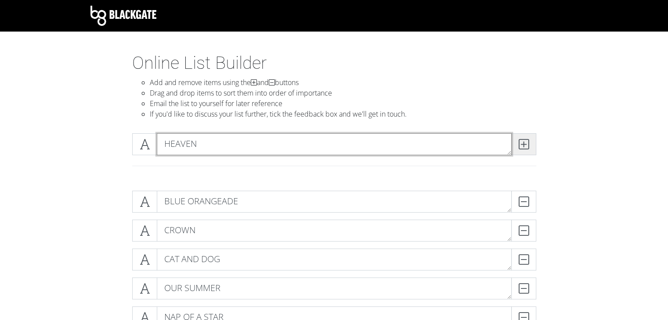
type textarea "HEAVEN"
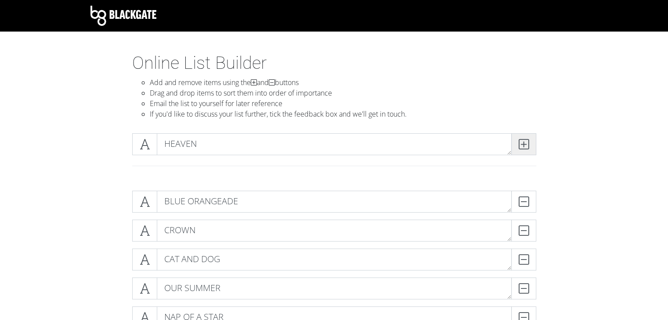
click at [529, 146] on span at bounding box center [523, 144] width 25 height 22
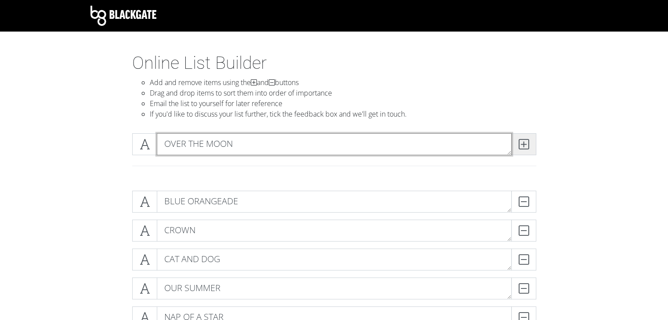
type textarea "OVER THE MOON"
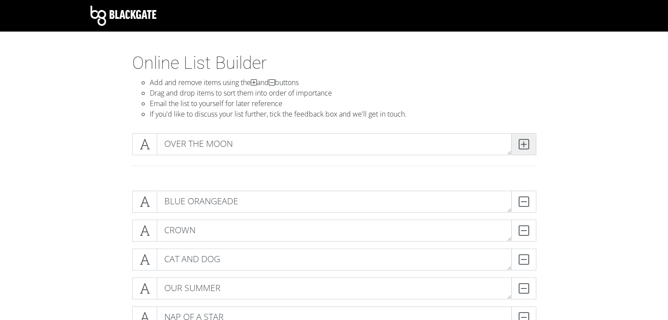
click at [529, 146] on span at bounding box center [523, 144] width 25 height 22
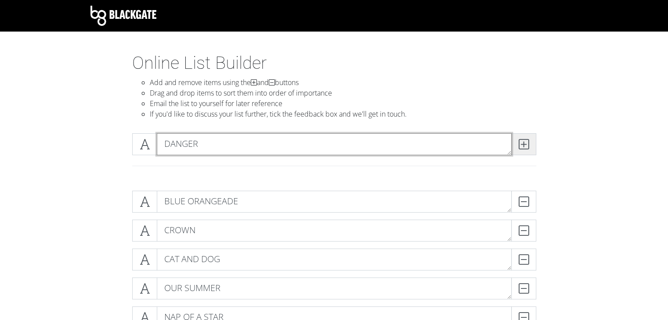
type textarea "DANGER"
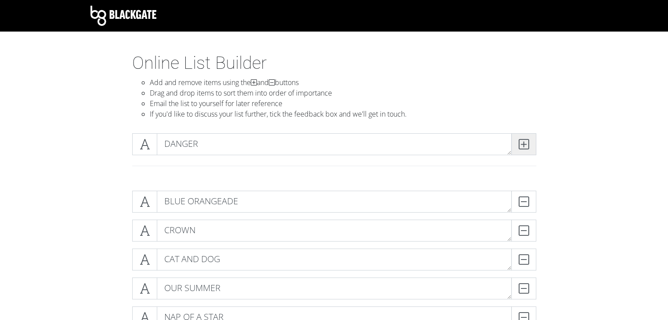
click at [529, 146] on span at bounding box center [523, 144] width 25 height 22
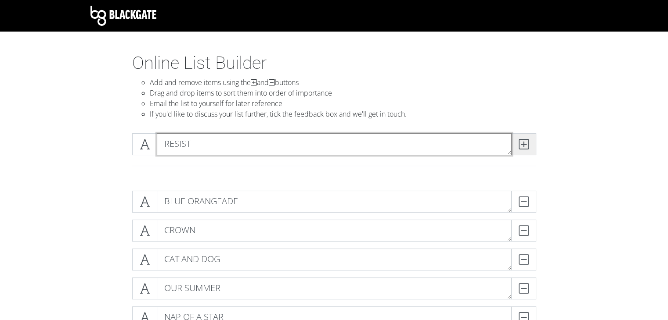
type textarea "RESIST"
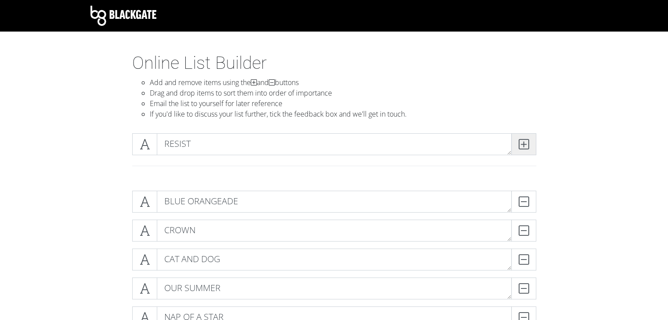
click at [529, 146] on span at bounding box center [523, 144] width 25 height 22
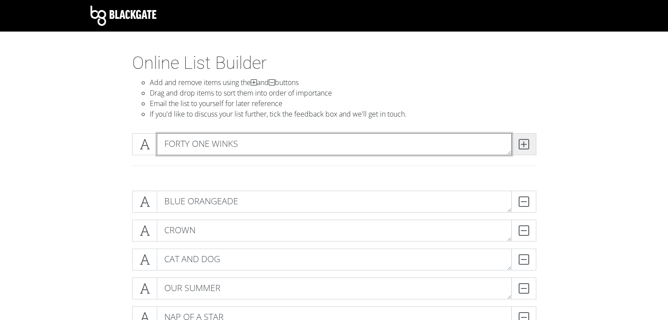
type textarea "FORTY ONE WINKS"
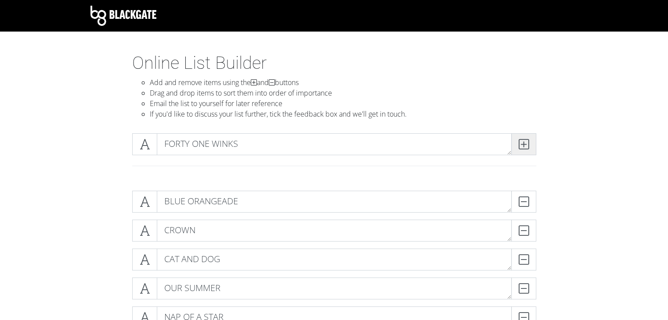
click at [529, 146] on span at bounding box center [523, 144] width 25 height 22
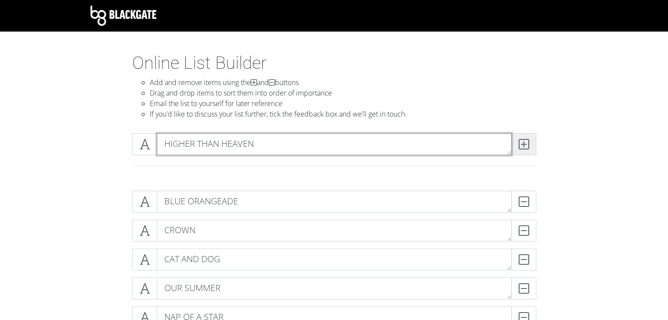
type textarea "HIGHER THAN HEAVEN"
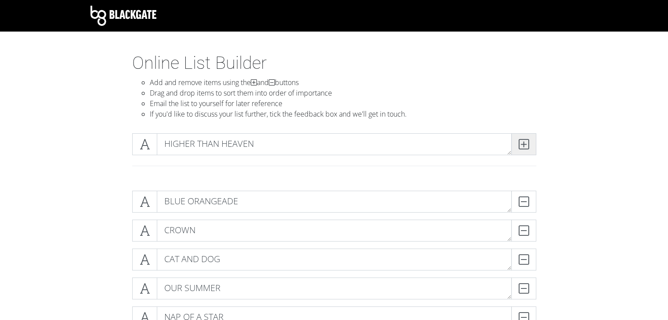
click at [529, 146] on span at bounding box center [523, 144] width 25 height 22
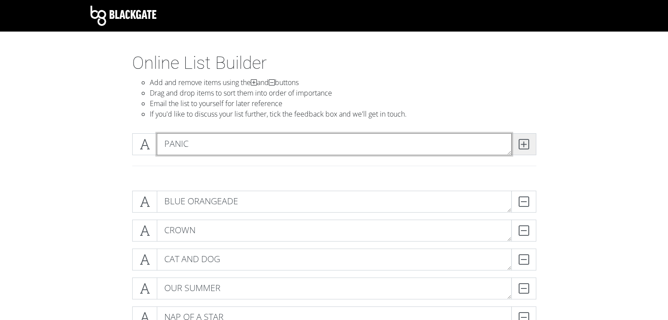
type textarea "PANIC"
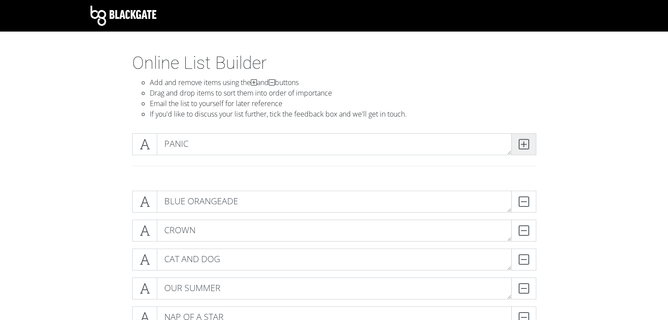
click at [529, 146] on span at bounding box center [523, 144] width 25 height 22
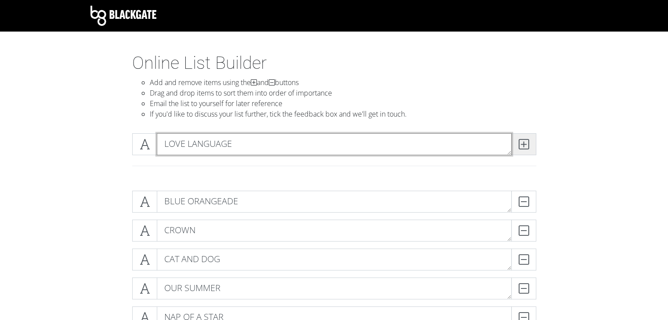
type textarea "LOVE LANGUAGE"
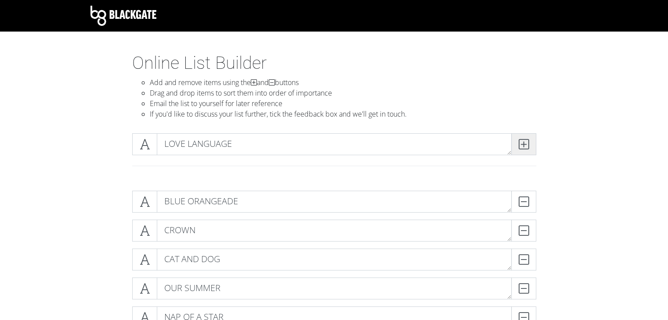
click at [529, 146] on span at bounding box center [523, 144] width 25 height 22
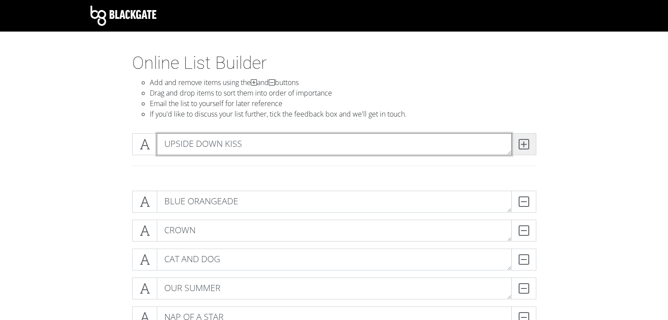
type textarea "UPSIDE DOWN KISS"
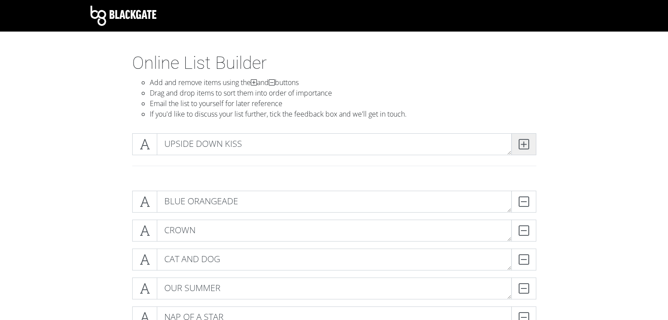
click at [529, 146] on span at bounding box center [523, 144] width 25 height 22
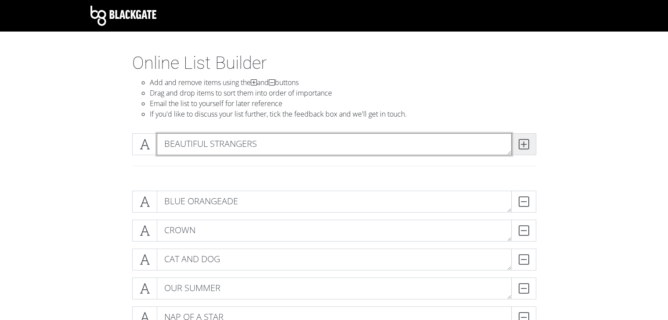
type textarea "BEAUTIFUL STRANGERS"
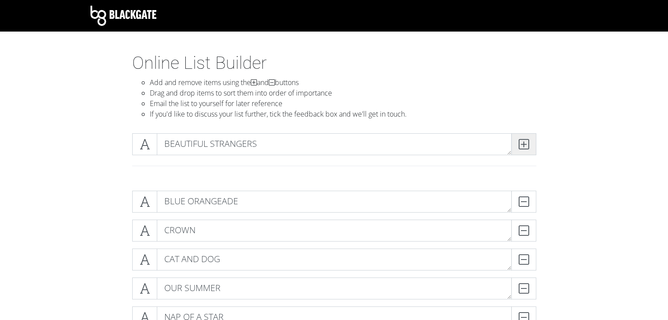
click at [529, 146] on span at bounding box center [523, 144] width 25 height 22
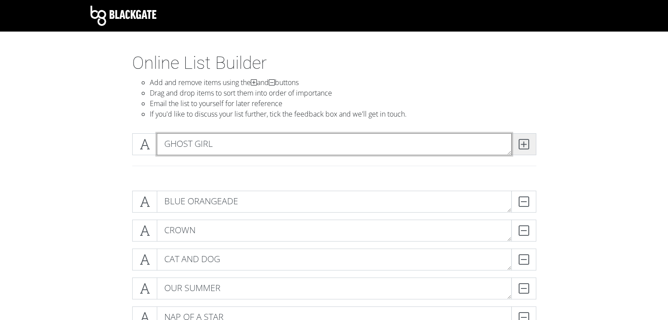
type textarea "GHOST GIRL"
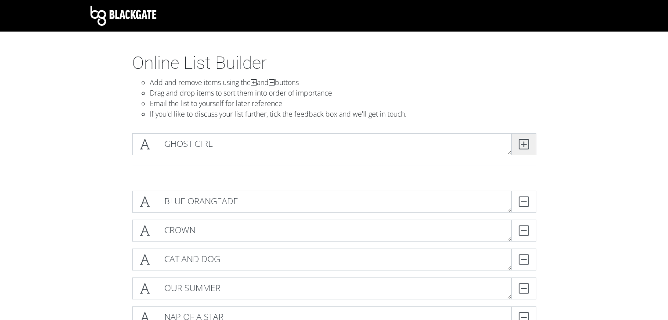
click at [529, 146] on span at bounding box center [523, 144] width 25 height 22
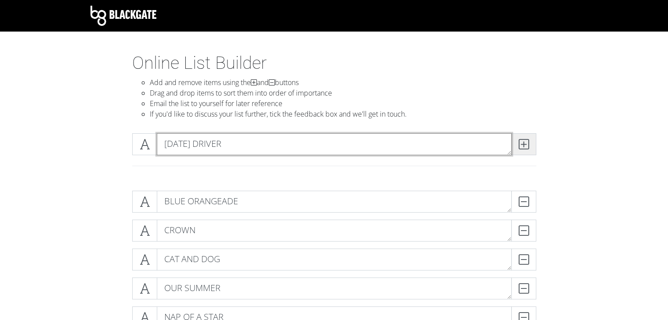
type textarea "[DATE] DRIVER"
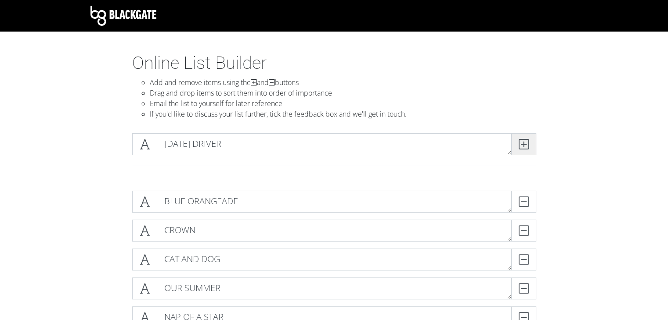
click at [529, 146] on span at bounding box center [523, 144] width 25 height 22
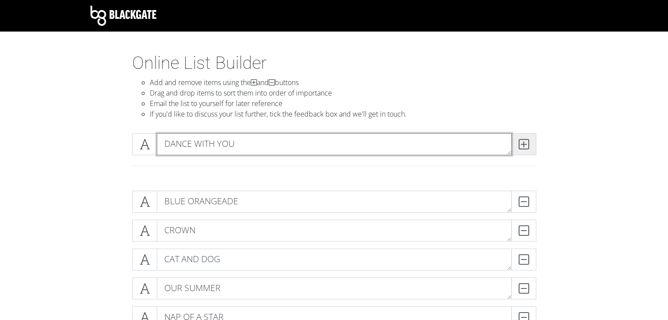
type textarea "DANCE WITH YOU"
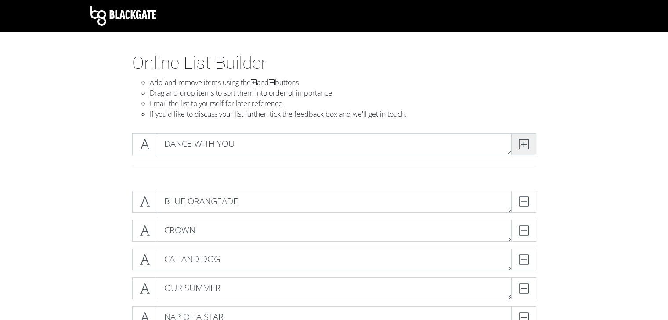
click at [529, 146] on span at bounding box center [523, 144] width 25 height 22
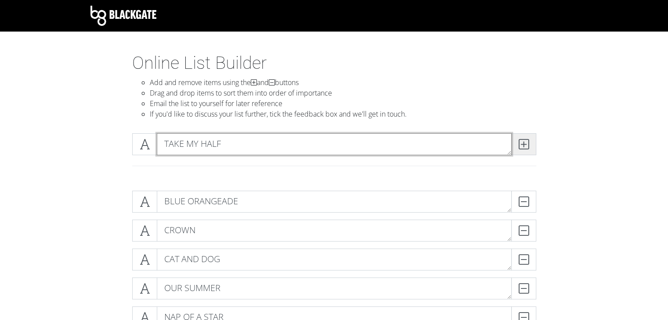
type textarea "TAKE MY HALF"
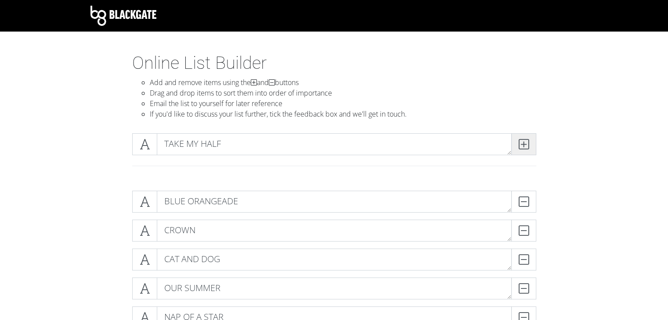
click at [529, 146] on span at bounding box center [523, 144] width 25 height 22
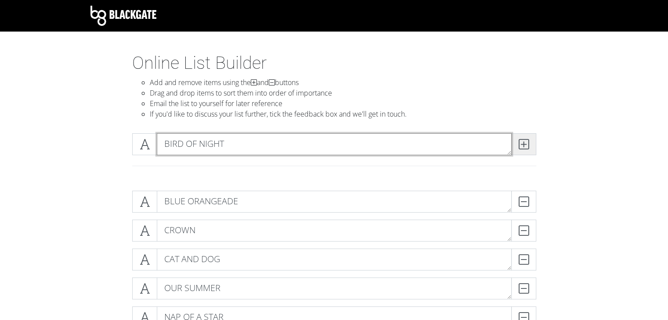
type textarea "BIRD OF NIGHT"
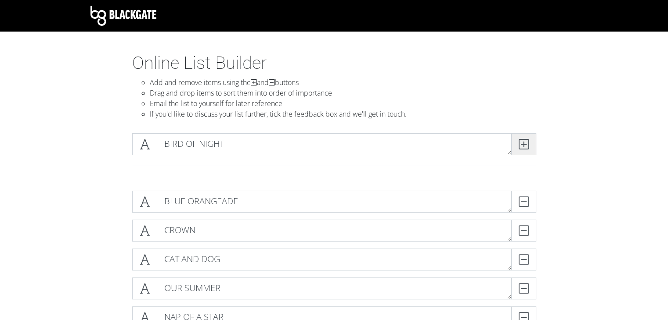
click at [529, 146] on span at bounding box center [523, 144] width 25 height 22
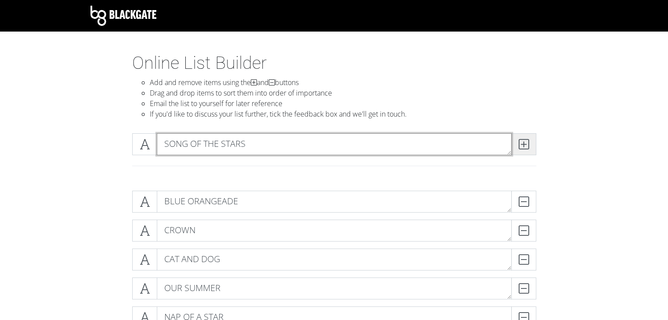
type textarea "SONG OF THE STARS"
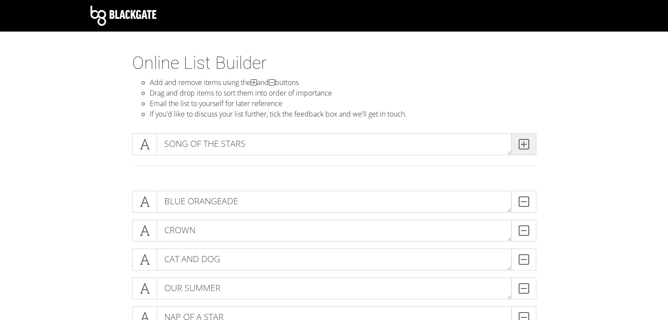
click at [529, 146] on span at bounding box center [523, 144] width 25 height 22
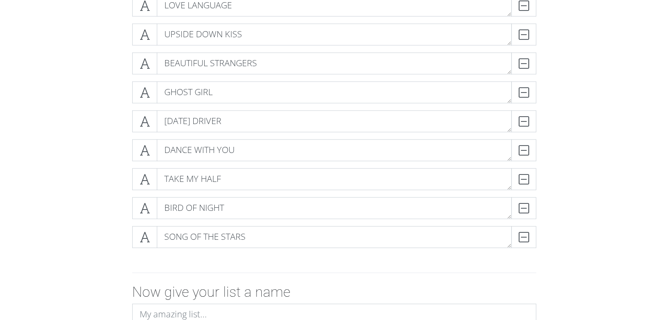
scroll to position [2327, 0]
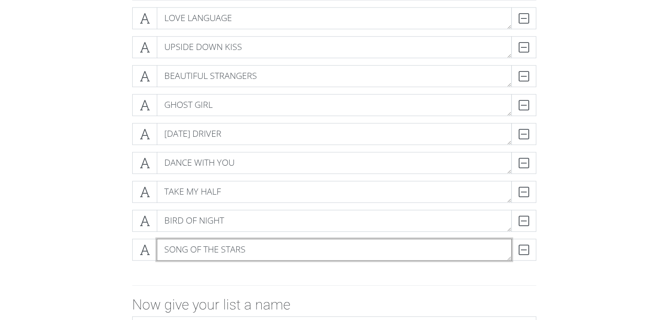
drag, startPoint x: 180, startPoint y: 246, endPoint x: 143, endPoint y: 248, distance: 37.4
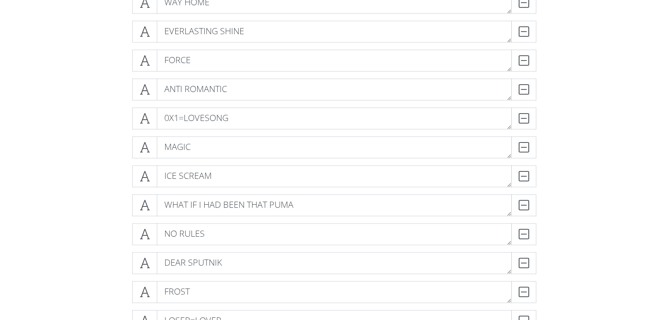
scroll to position [878, 0]
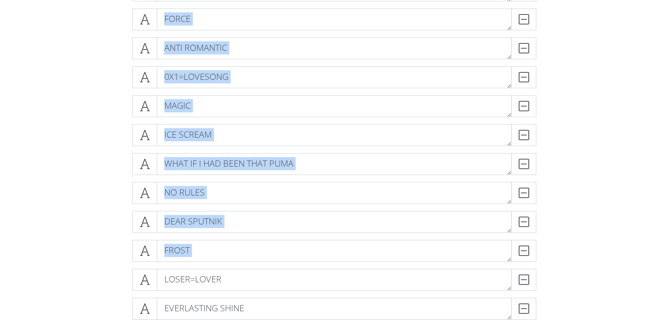
drag, startPoint x: 142, startPoint y: 41, endPoint x: 178, endPoint y: 288, distance: 250.1
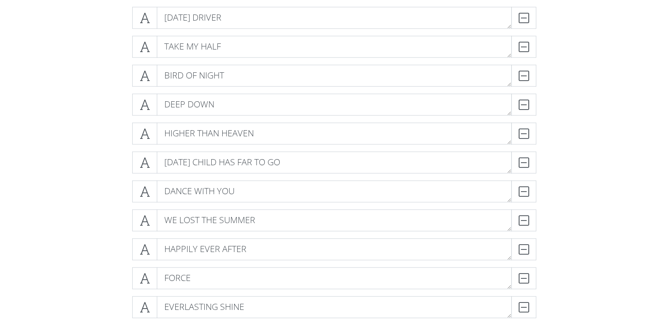
scroll to position [2195, 0]
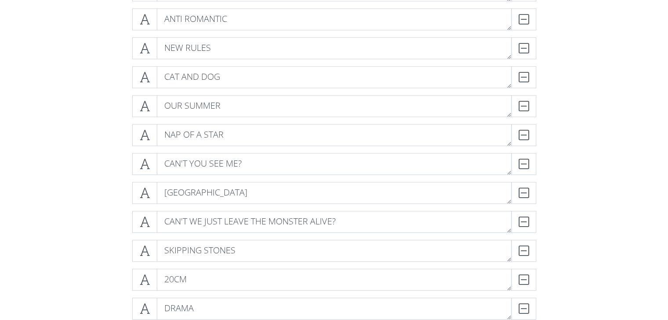
scroll to position [747, 0]
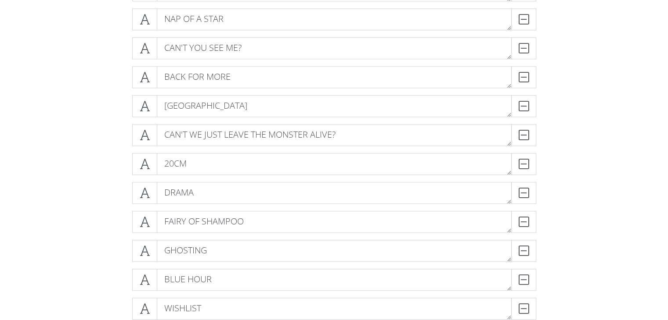
scroll to position [791, 0]
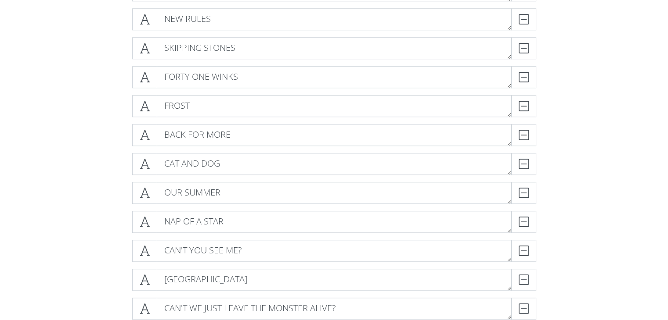
click at [145, 279] on icon at bounding box center [145, 280] width 10 height 9
click at [151, 277] on span at bounding box center [144, 280] width 25 height 22
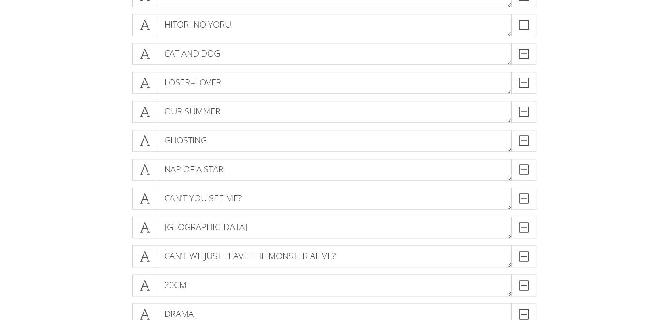
scroll to position [966, 0]
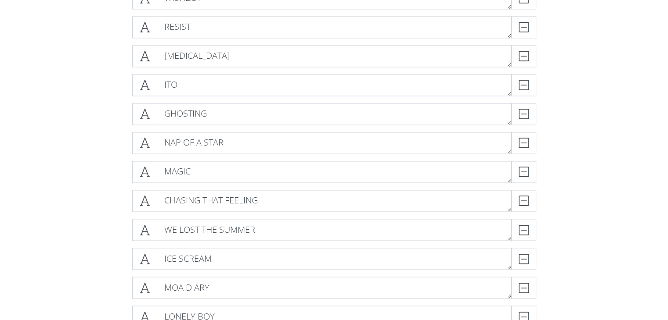
scroll to position [1405, 0]
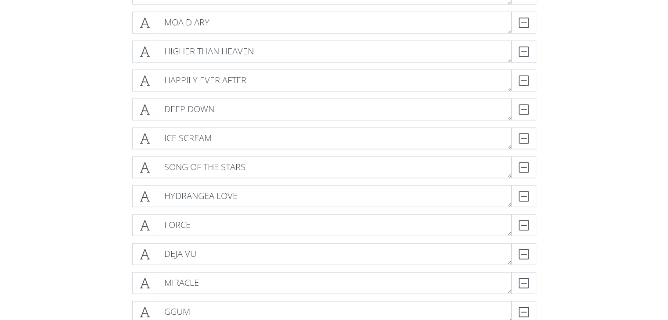
scroll to position [1844, 0]
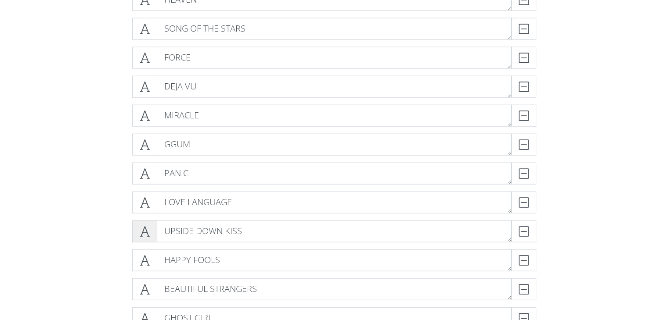
scroll to position [2064, 0]
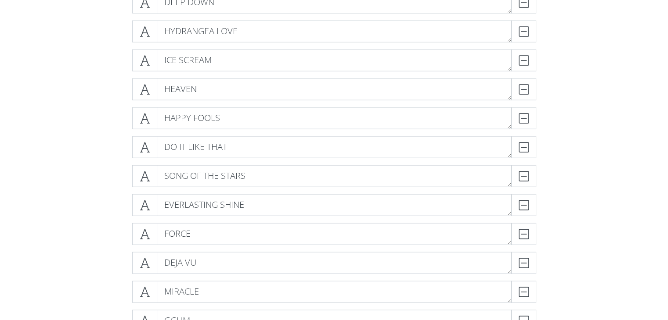
scroll to position [1976, 0]
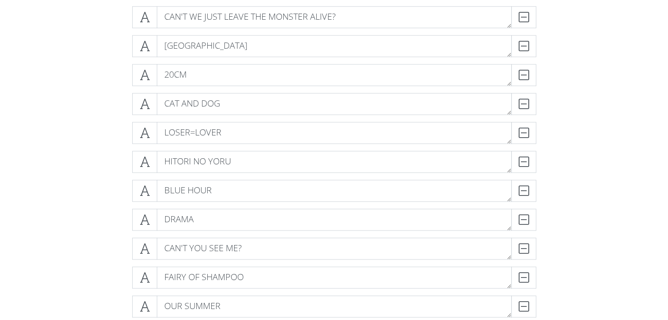
scroll to position [1054, 0]
click at [158, 260] on div "HITORI NO YORU DELETE" at bounding box center [334, 251] width 408 height 29
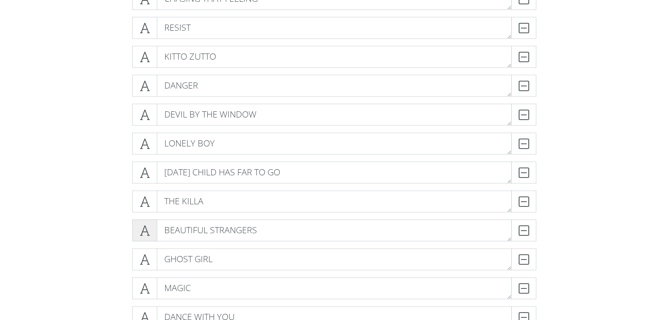
scroll to position [1839, 0]
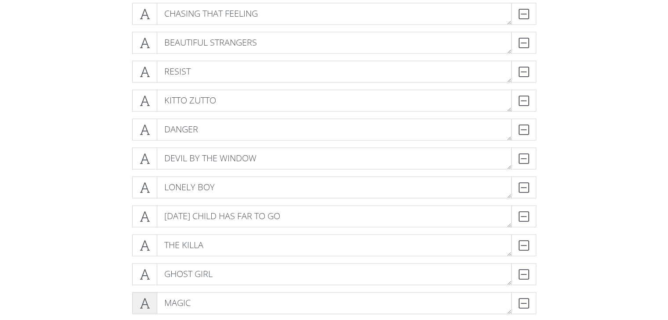
click at [148, 308] on icon at bounding box center [145, 303] width 10 height 9
click at [147, 300] on icon at bounding box center [145, 303] width 10 height 9
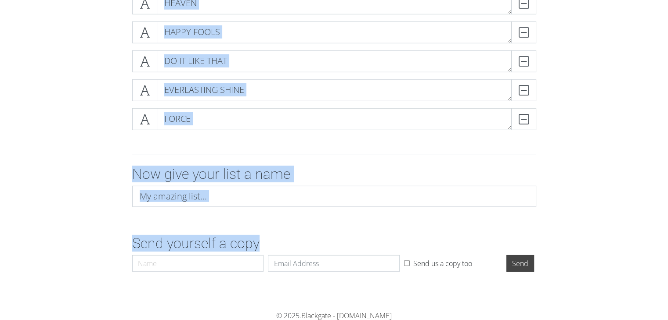
scroll to position [2459, 0]
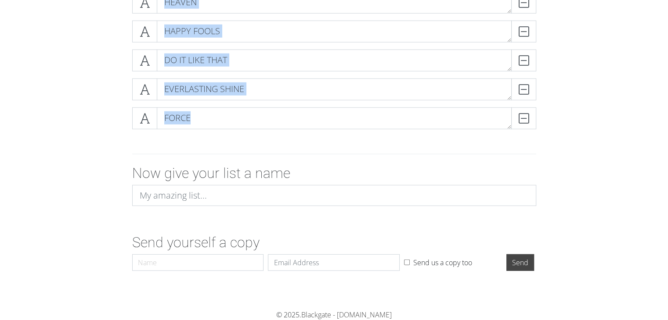
drag, startPoint x: 102, startPoint y: 182, endPoint x: 393, endPoint y: 129, distance: 296.1
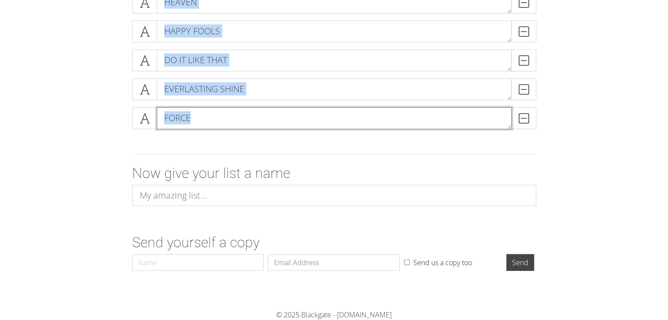
copy section "DELETE DELETE DELETE DELETE DELETE DELETE DELETE DELETE DELETE DELETE DELETE DE…"
